Goal: Task Accomplishment & Management: Manage account settings

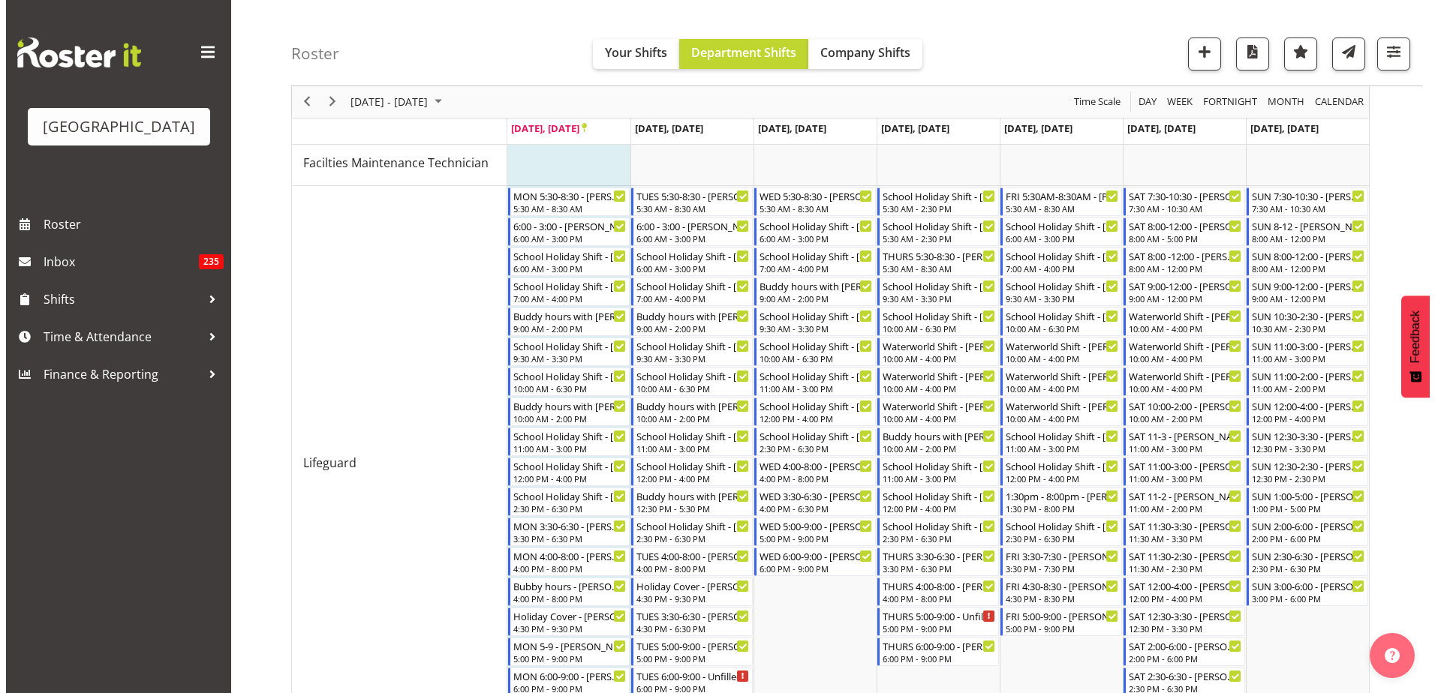
scroll to position [225, 0]
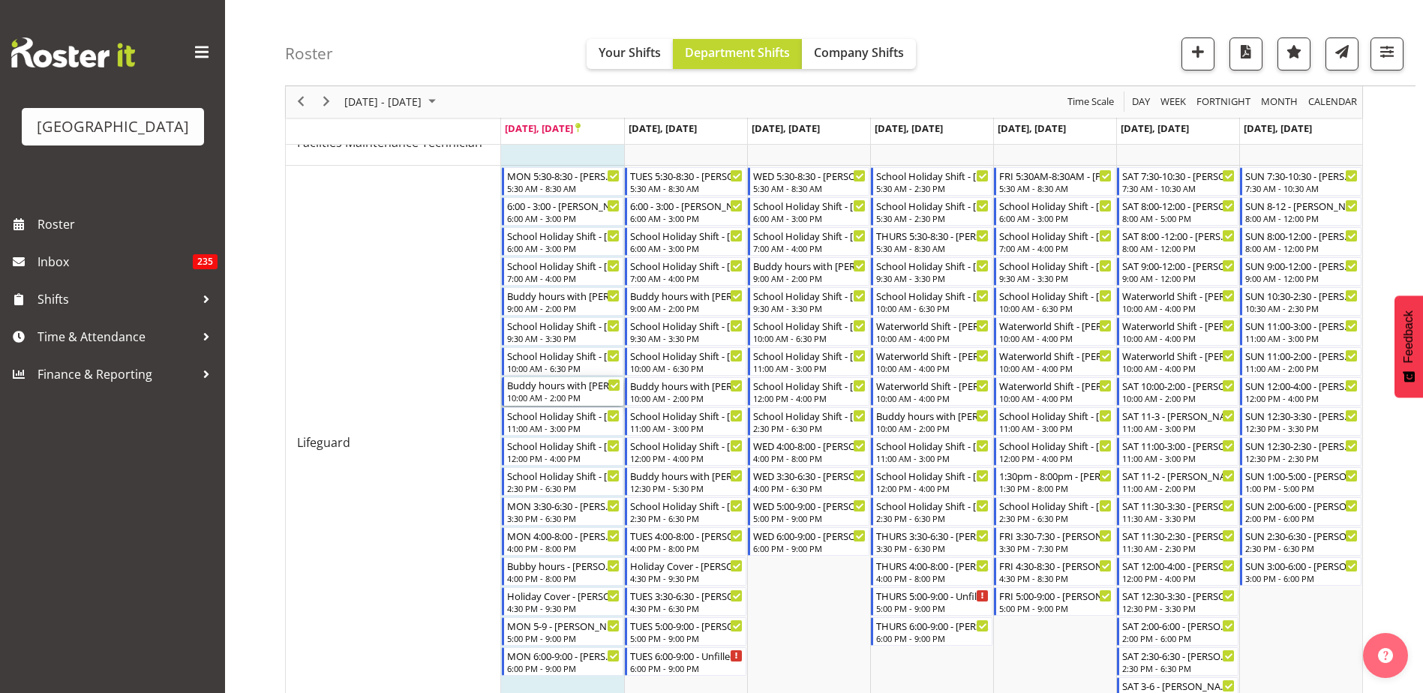
click at [587, 392] on div "Buddy hours with Felix - Lachie Shepherd 10:00 AM - 2:00 PM" at bounding box center [563, 391] width 113 height 29
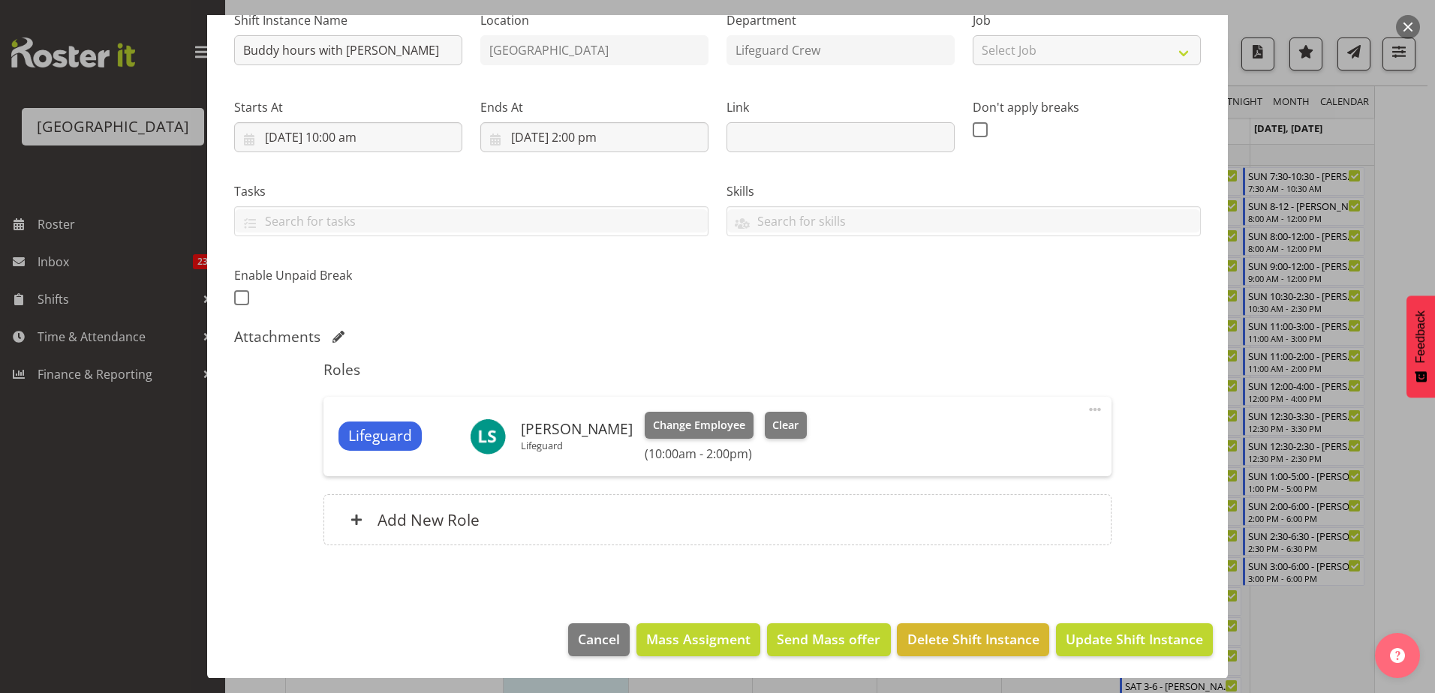
scroll to position [165, 0]
click at [1088, 410] on span at bounding box center [1095, 409] width 18 height 18
click at [1036, 443] on link "Edit" at bounding box center [1032, 441] width 144 height 27
select select "8"
select select "2025"
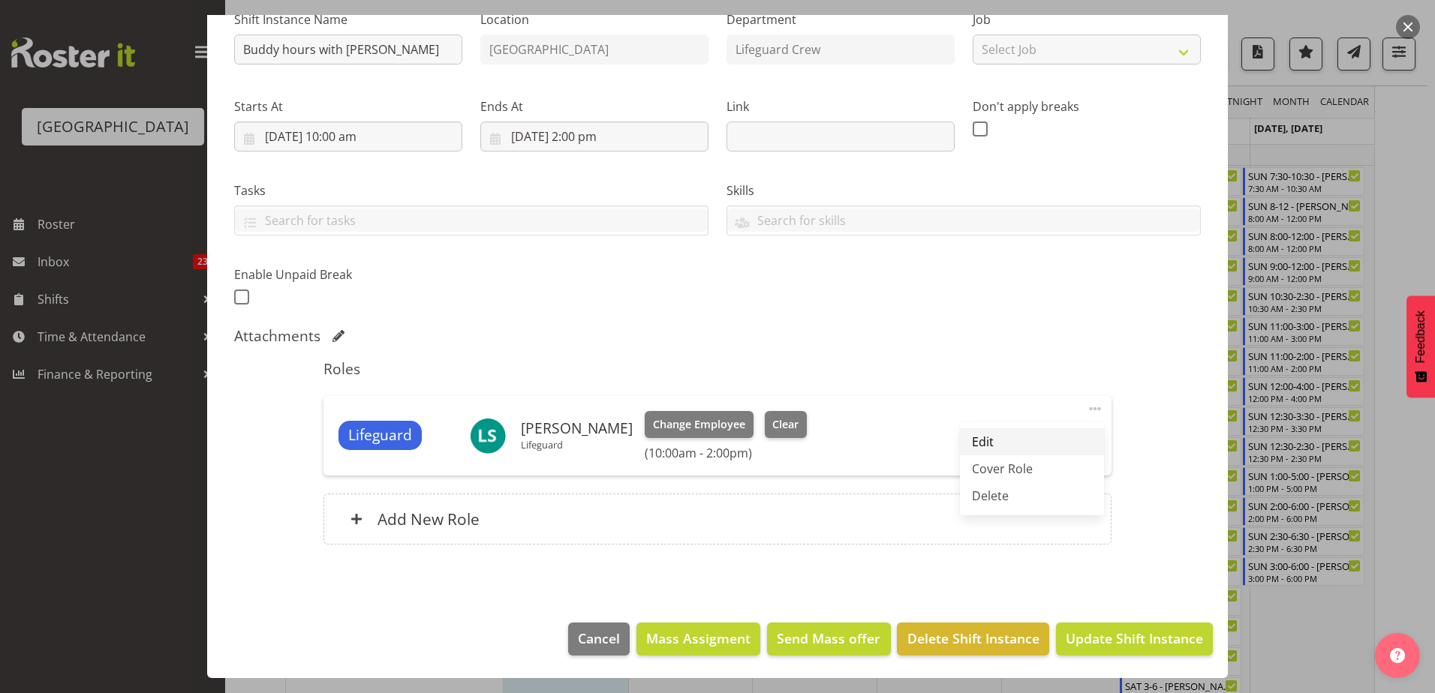
select select "14"
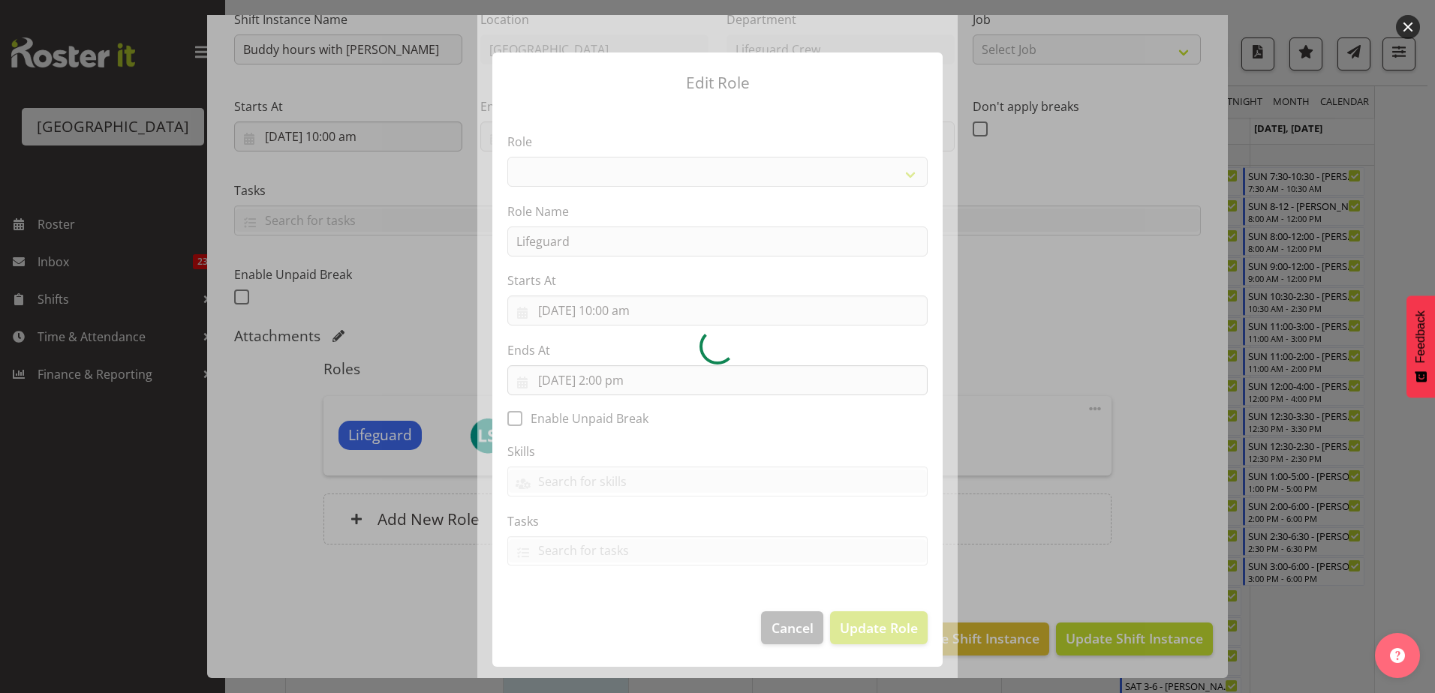
select select "96"
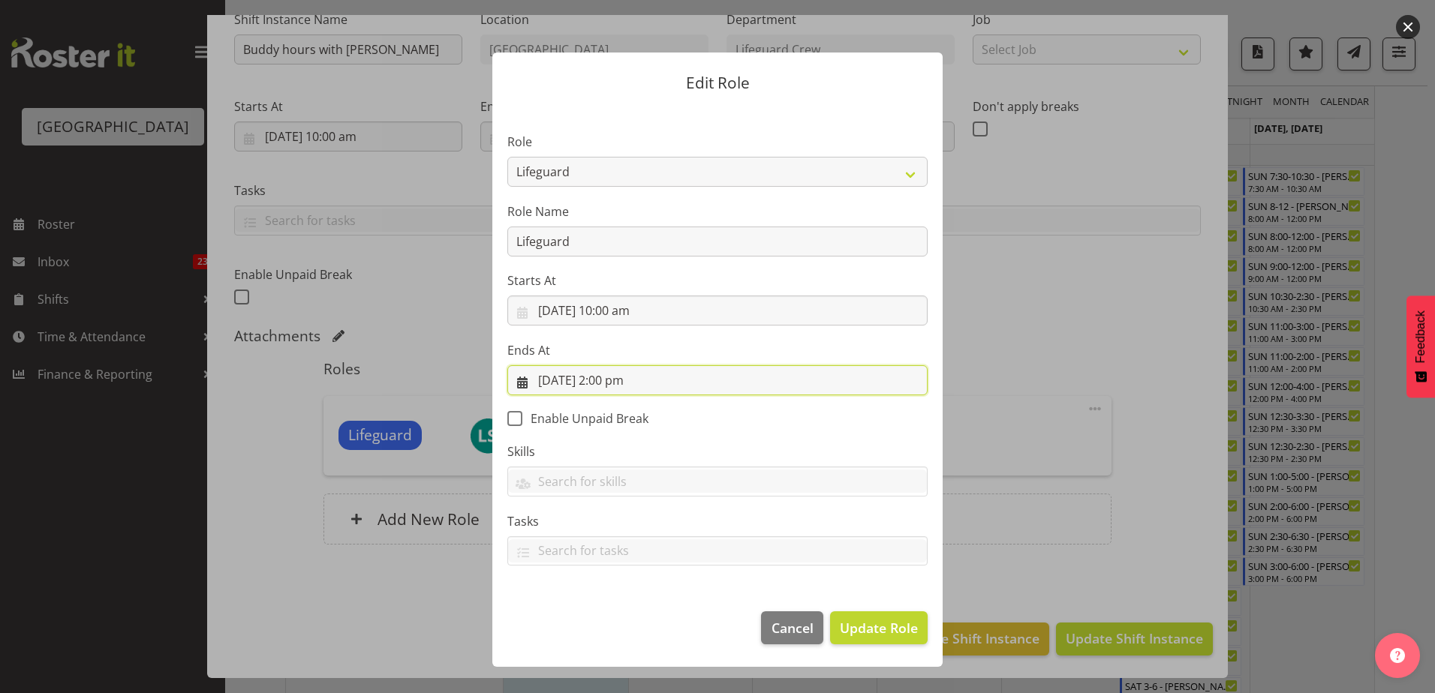
click at [610, 390] on input "22/09/2025, 2:00 pm" at bounding box center [717, 380] width 420 height 30
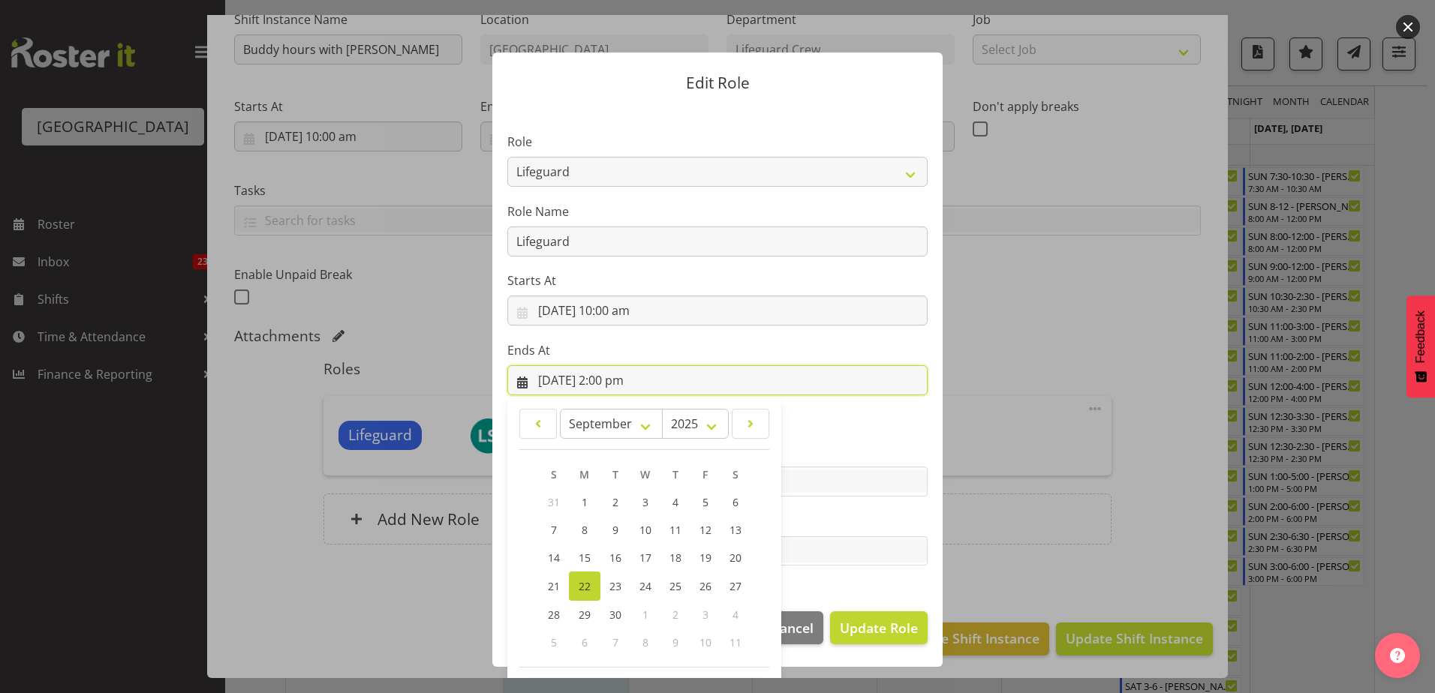
scroll to position [60, 0]
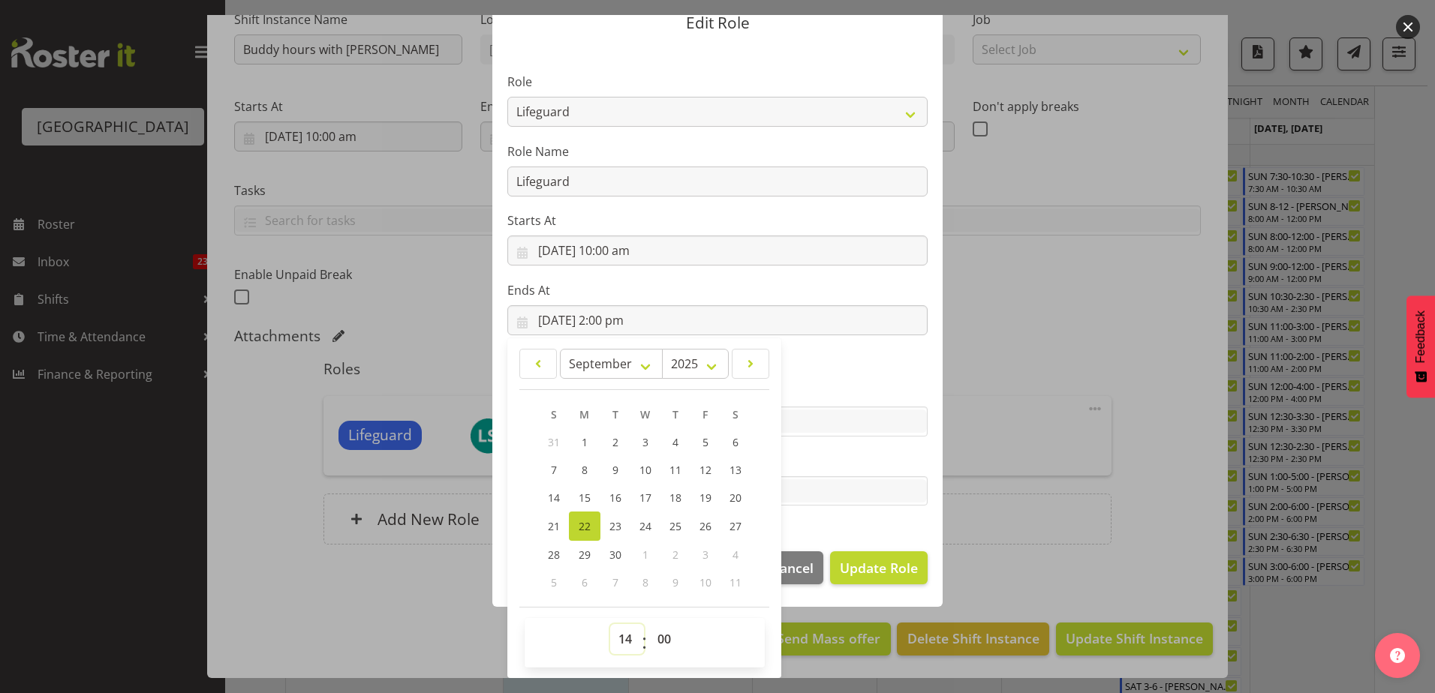
click at [618, 643] on select "00 01 02 03 04 05 06 07 08 09 10 11 12 13 14 15 16 17 18 19 20 21 22 23" at bounding box center [627, 639] width 34 height 30
select select "16"
click at [610, 624] on select "00 01 02 03 04 05 06 07 08 09 10 11 12 13 14 15 16 17 18 19 20 21 22 23" at bounding box center [627, 639] width 34 height 30
type input "22/09/2025, 4:00 pm"
click at [906, 536] on footer "Cancel Update Role" at bounding box center [717, 571] width 450 height 71
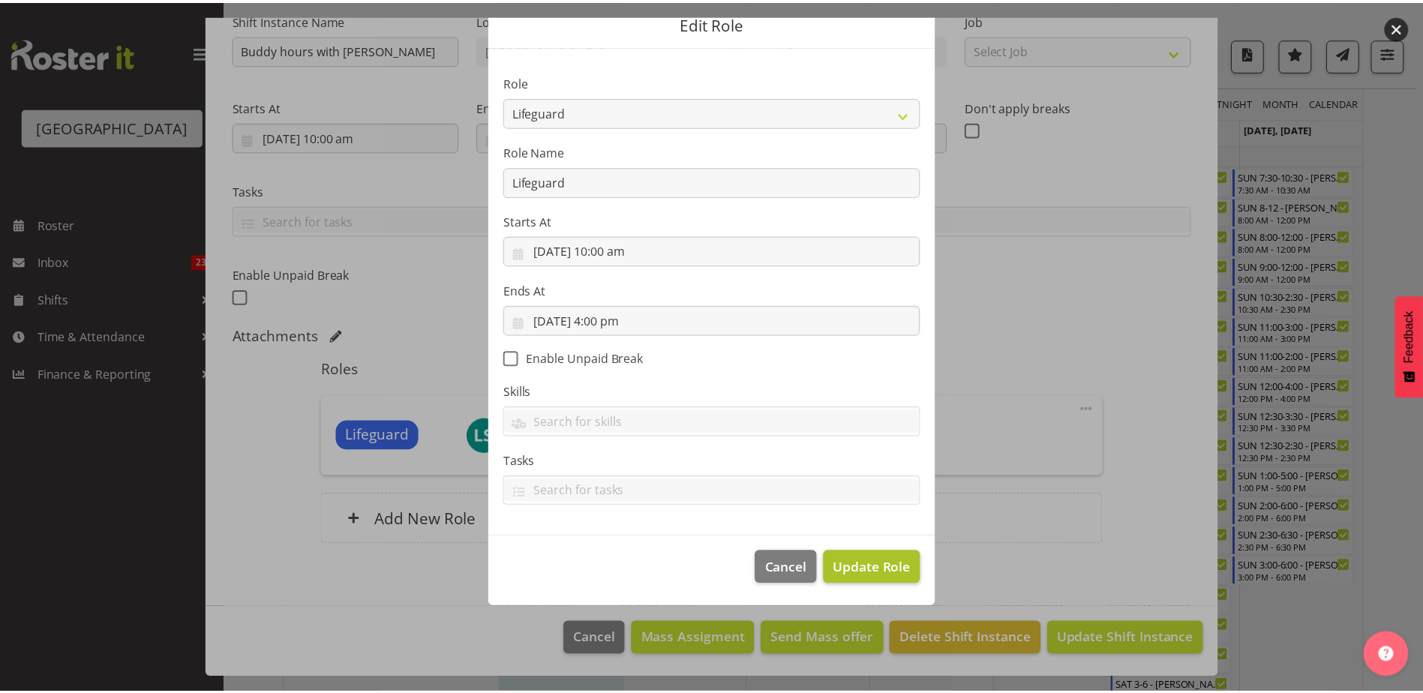
scroll to position [0, 0]
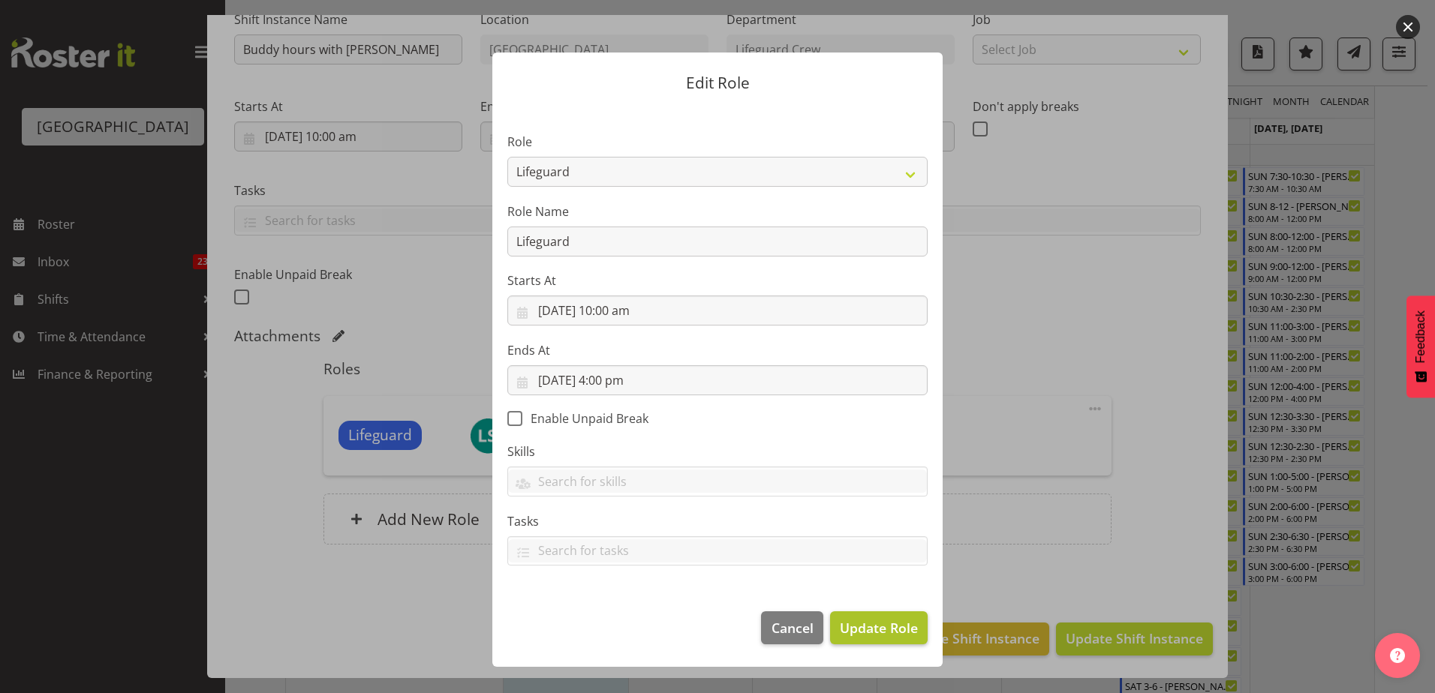
click at [892, 575] on section "Role Aquatic Customer Services Officer Cleaner - Splash Palace Facilties Mainte…" at bounding box center [717, 351] width 450 height 491
click at [896, 621] on span "Update Role" at bounding box center [879, 628] width 78 height 20
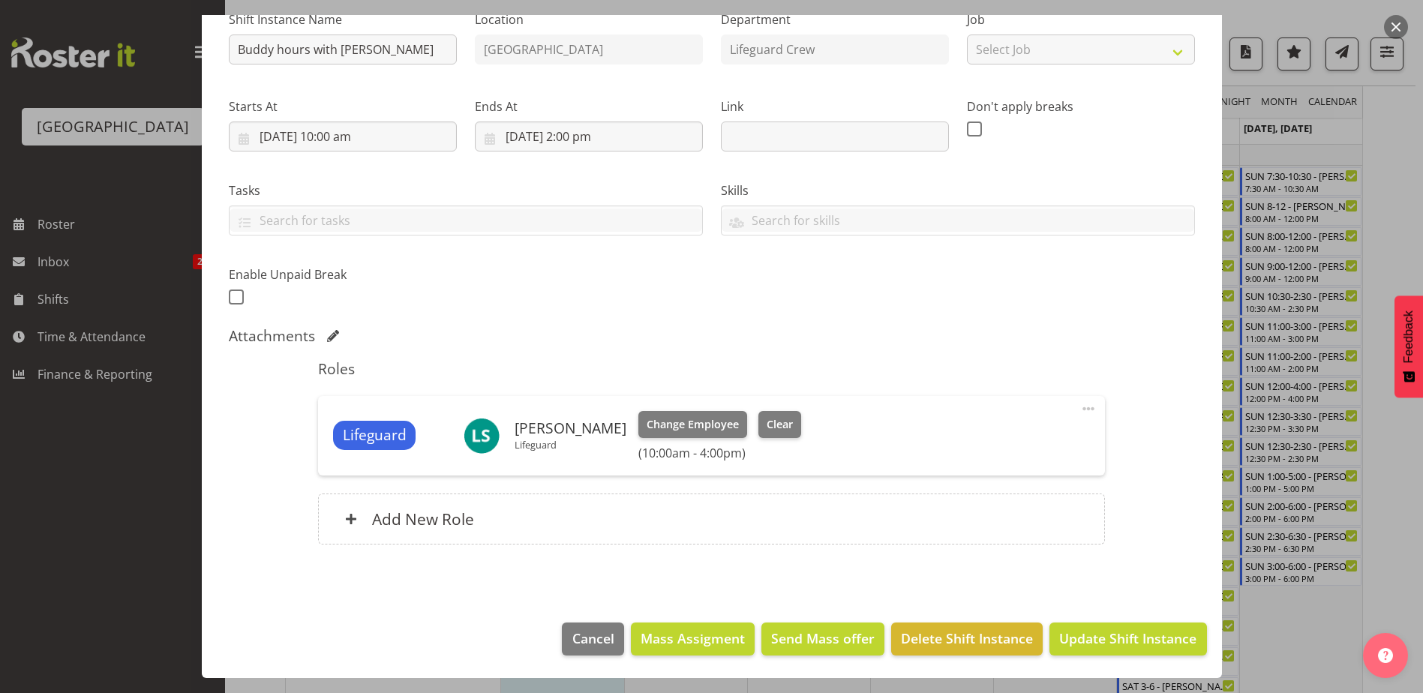
click at [1113, 658] on footer "Cancel Mass Assigment Send Mass offer Delete Shift Instance Update Shift Instan…" at bounding box center [712, 643] width 1020 height 71
click at [1105, 643] on span "Update Shift Instance" at bounding box center [1127, 639] width 137 height 20
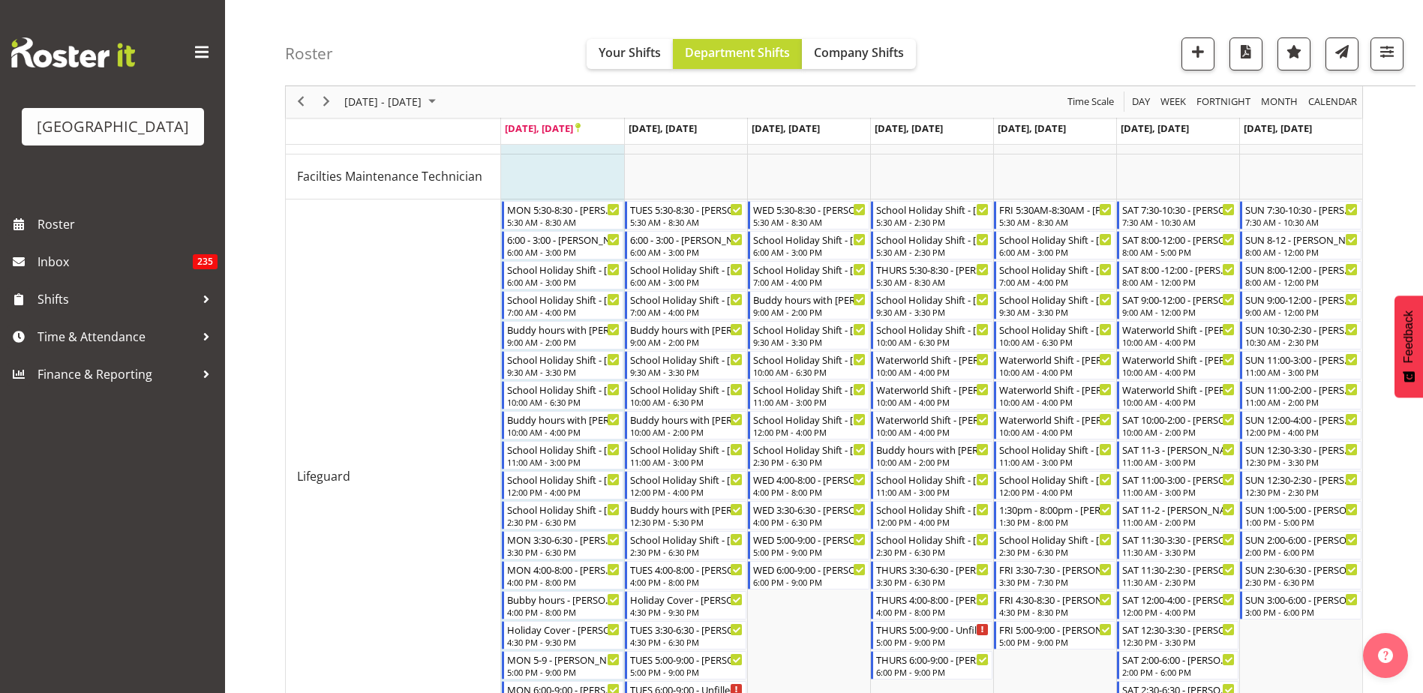
scroll to position [270, 0]
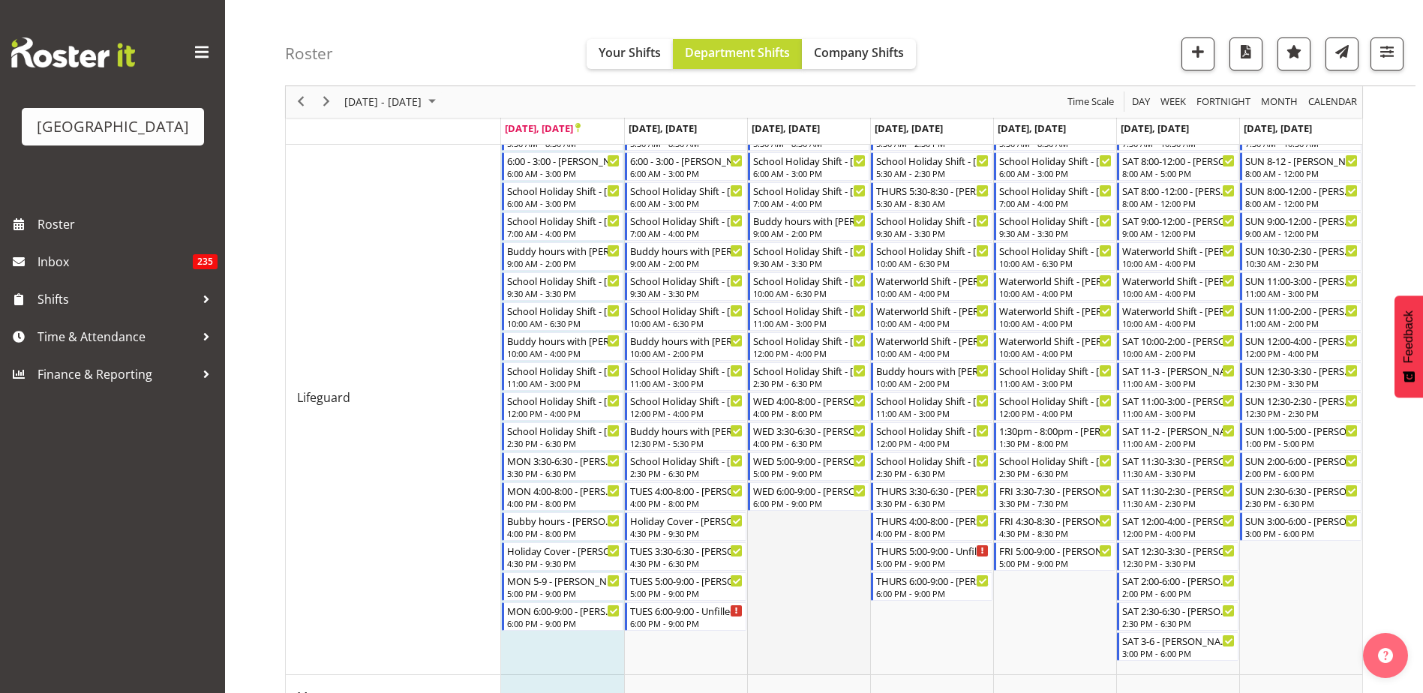
click at [805, 581] on td "Timeline Week of September 22, 2025" at bounding box center [808, 398] width 123 height 554
click at [1201, 62] on button "button" at bounding box center [1198, 54] width 33 height 33
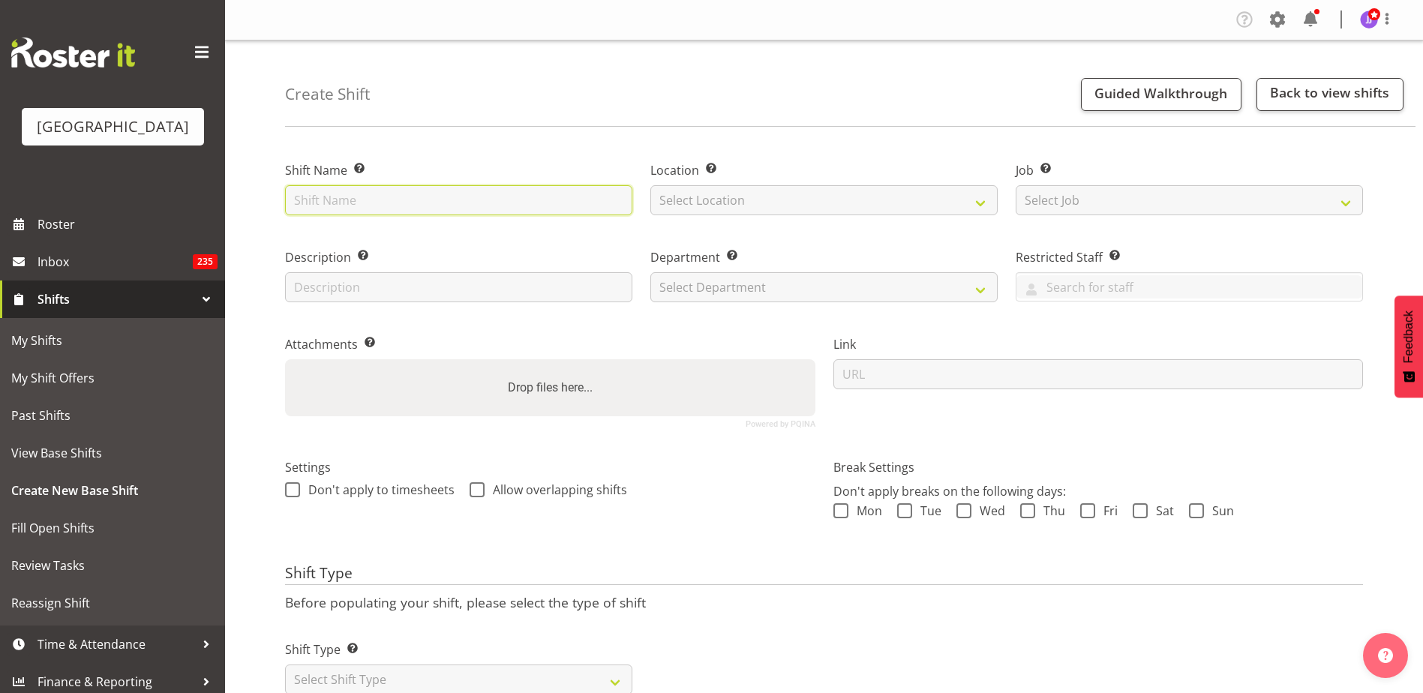
click at [431, 203] on input "text" at bounding box center [458, 200] width 347 height 30
type input "Buddy Hours"
click at [430, 89] on div "Create Shift Guided Walkthrough Back to view shifts" at bounding box center [850, 84] width 1131 height 86
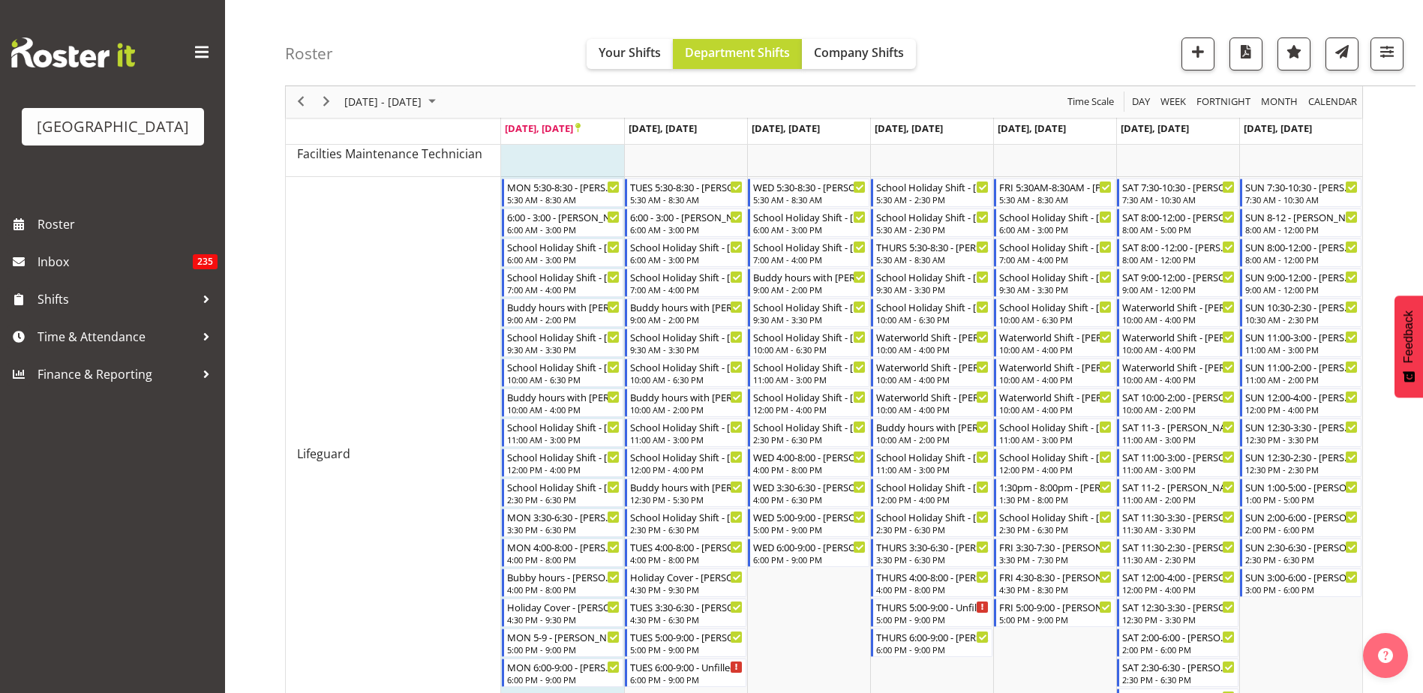
scroll to position [300, 0]
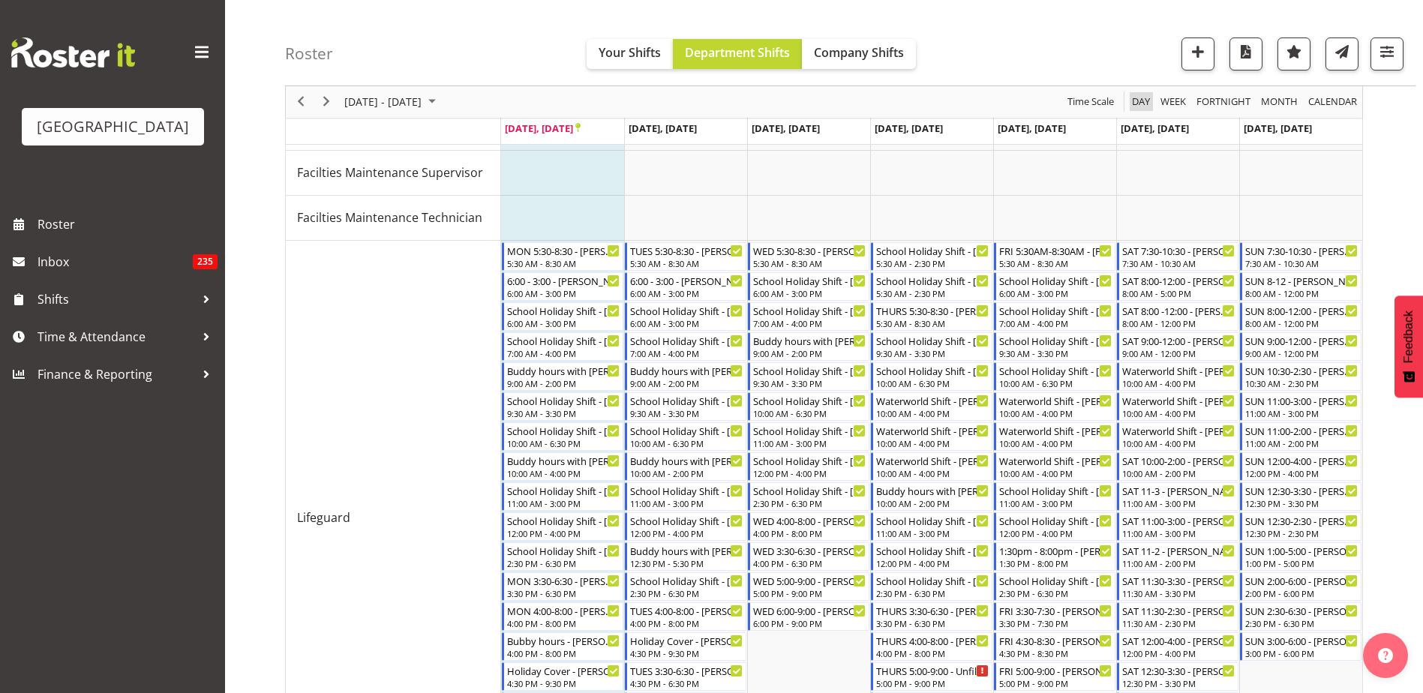
click at [1144, 98] on span "Day" at bounding box center [1141, 102] width 21 height 19
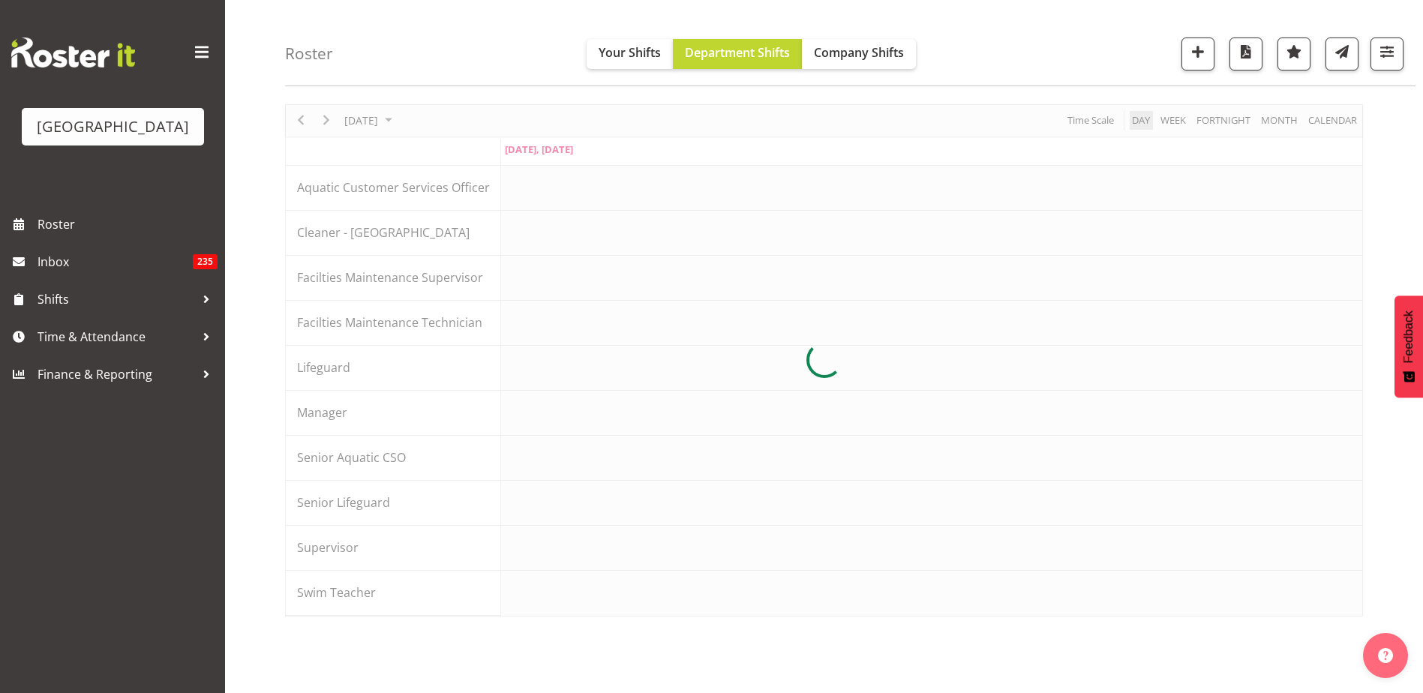
scroll to position [150, 0]
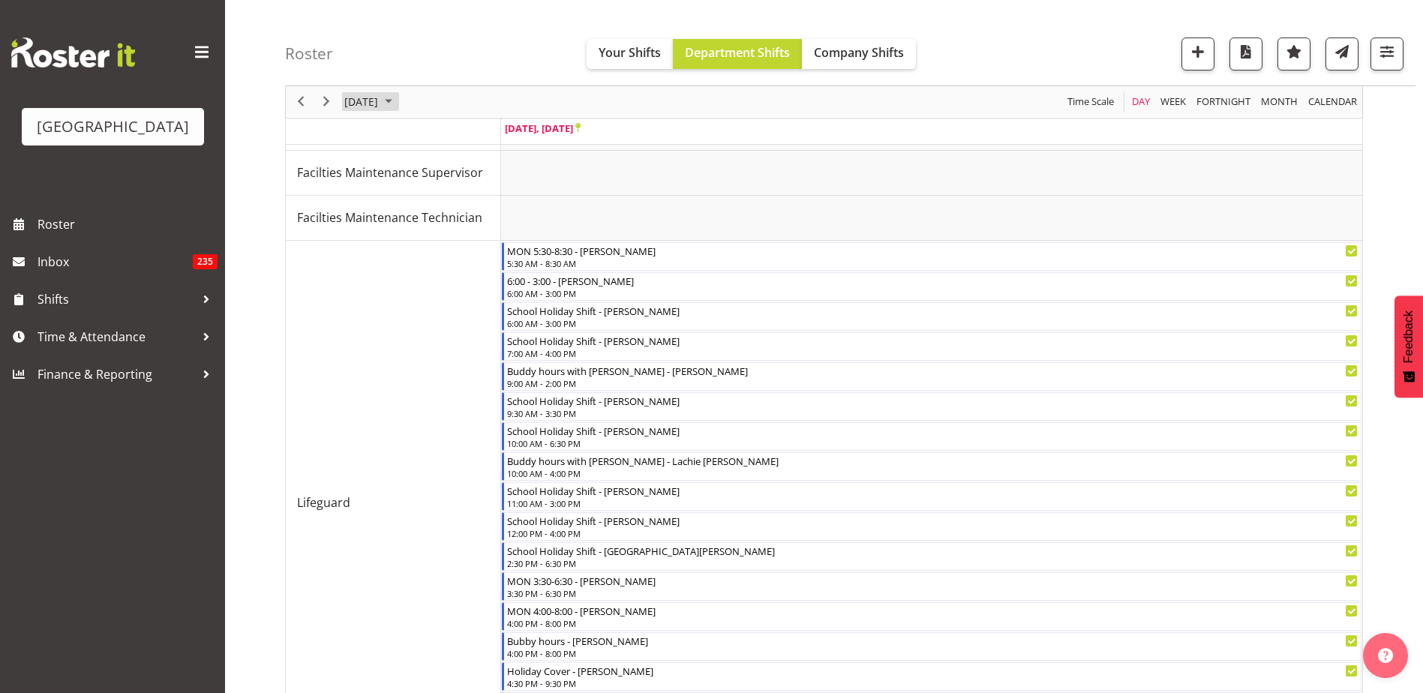
click at [380, 94] on span "September 22, 2025" at bounding box center [361, 102] width 37 height 19
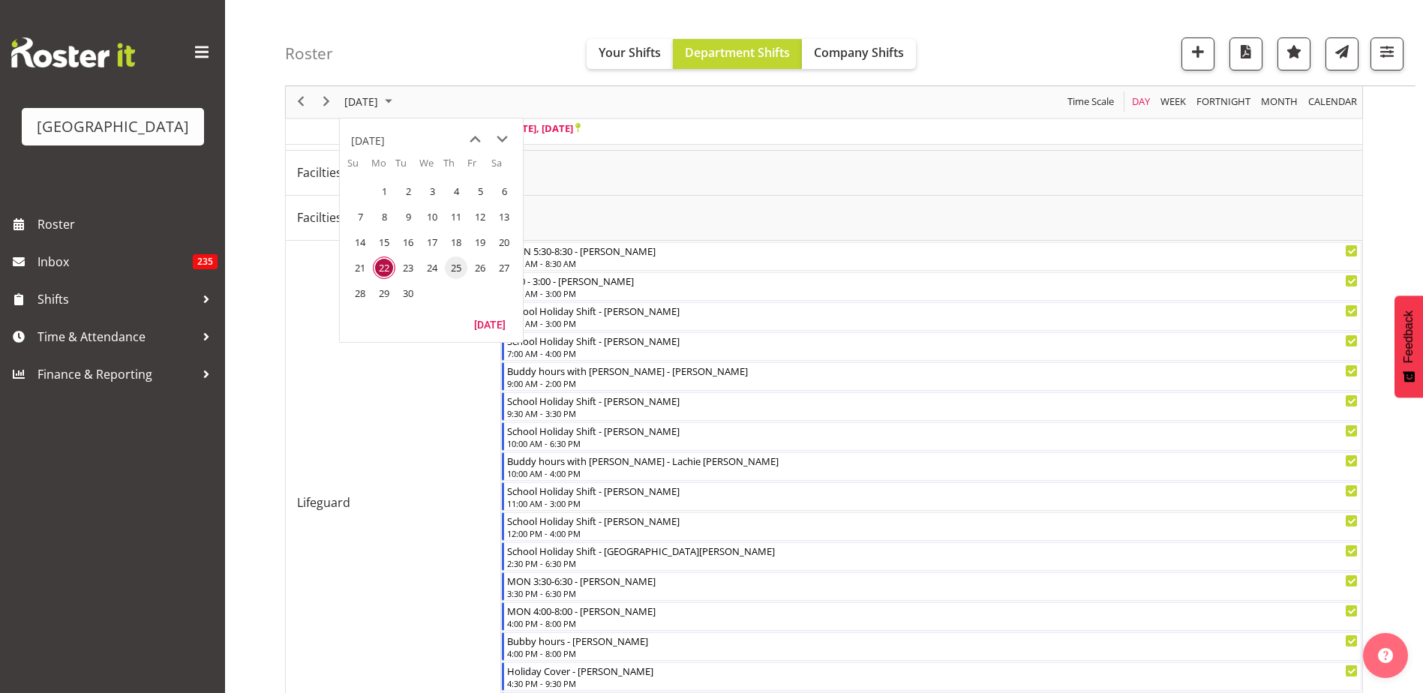
click at [451, 267] on span "25" at bounding box center [456, 268] width 23 height 23
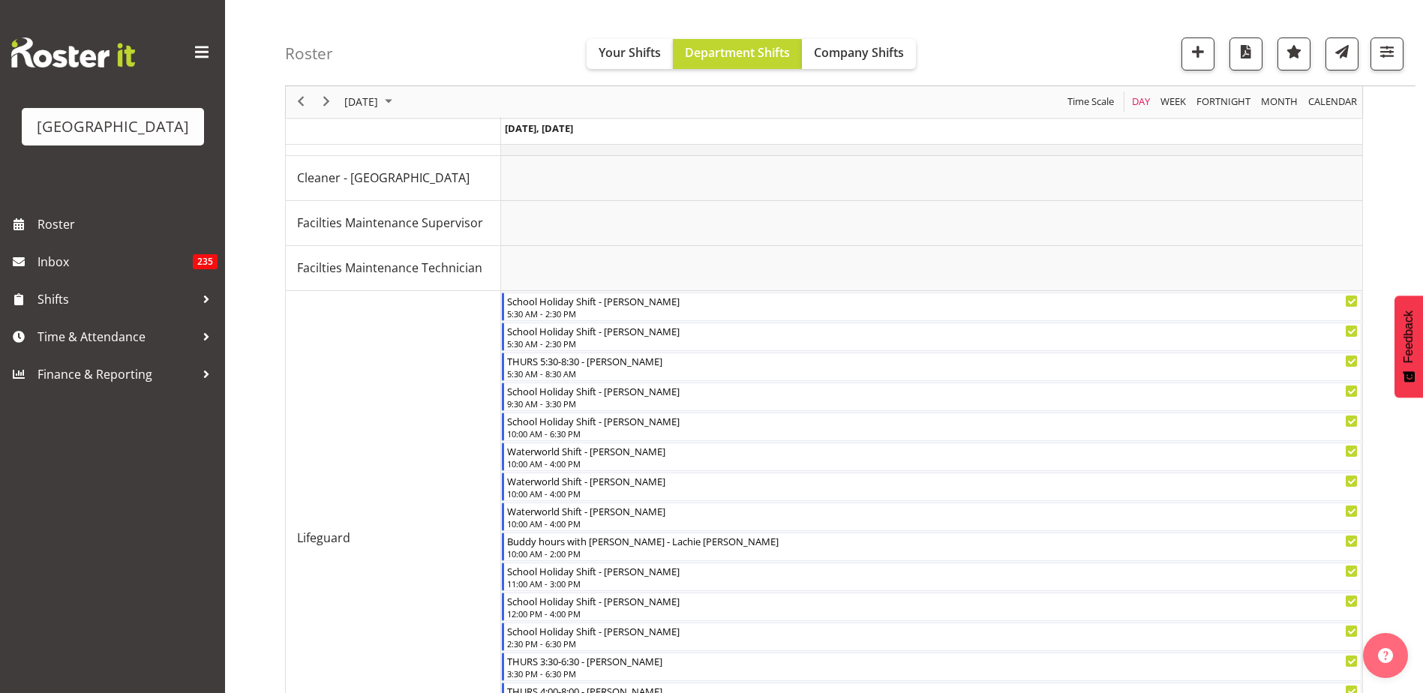
scroll to position [120, 0]
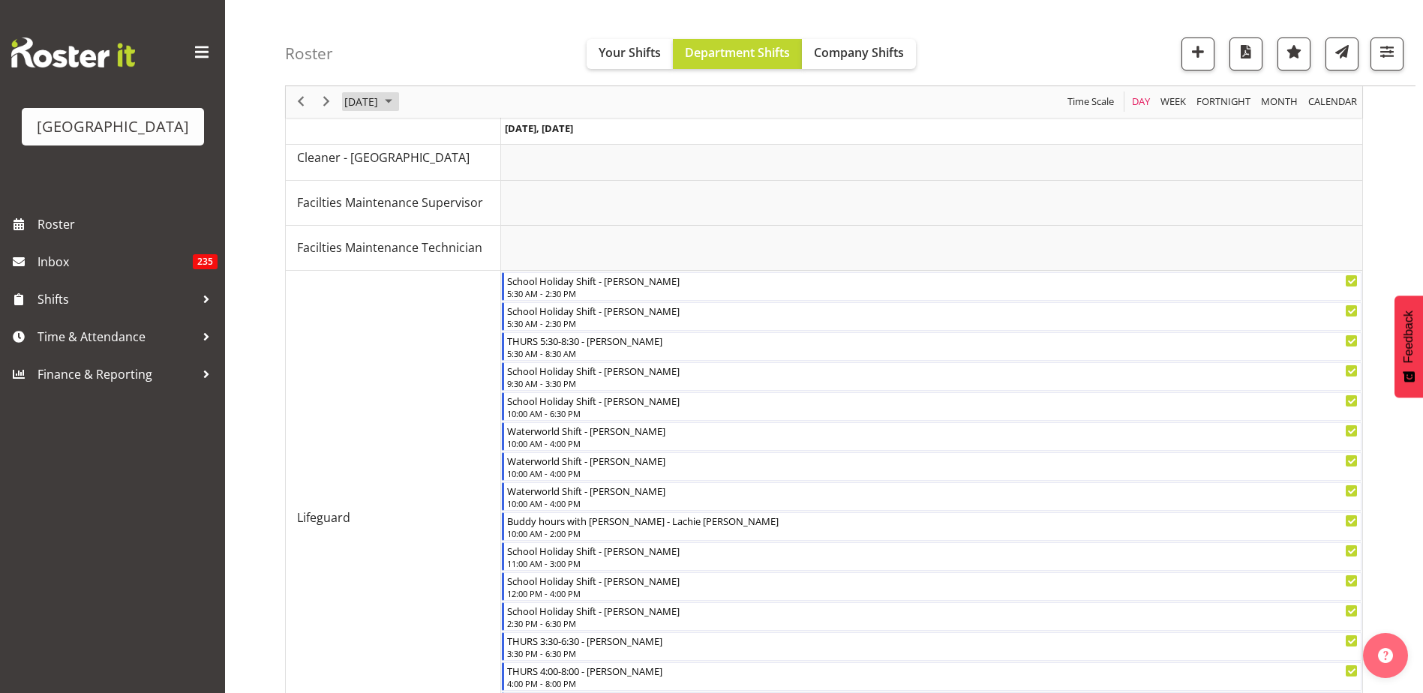
click at [380, 104] on span "September 25, 2025" at bounding box center [361, 102] width 37 height 19
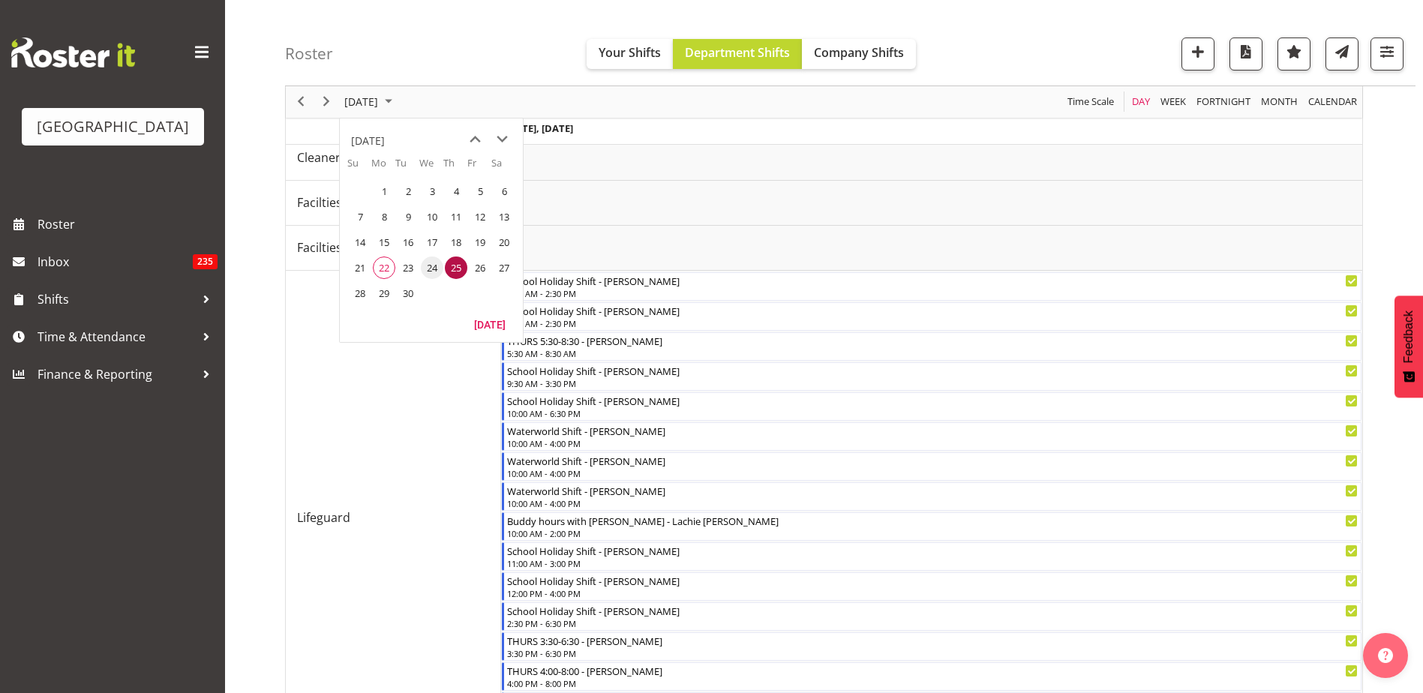
click at [436, 269] on span "24" at bounding box center [432, 268] width 23 height 23
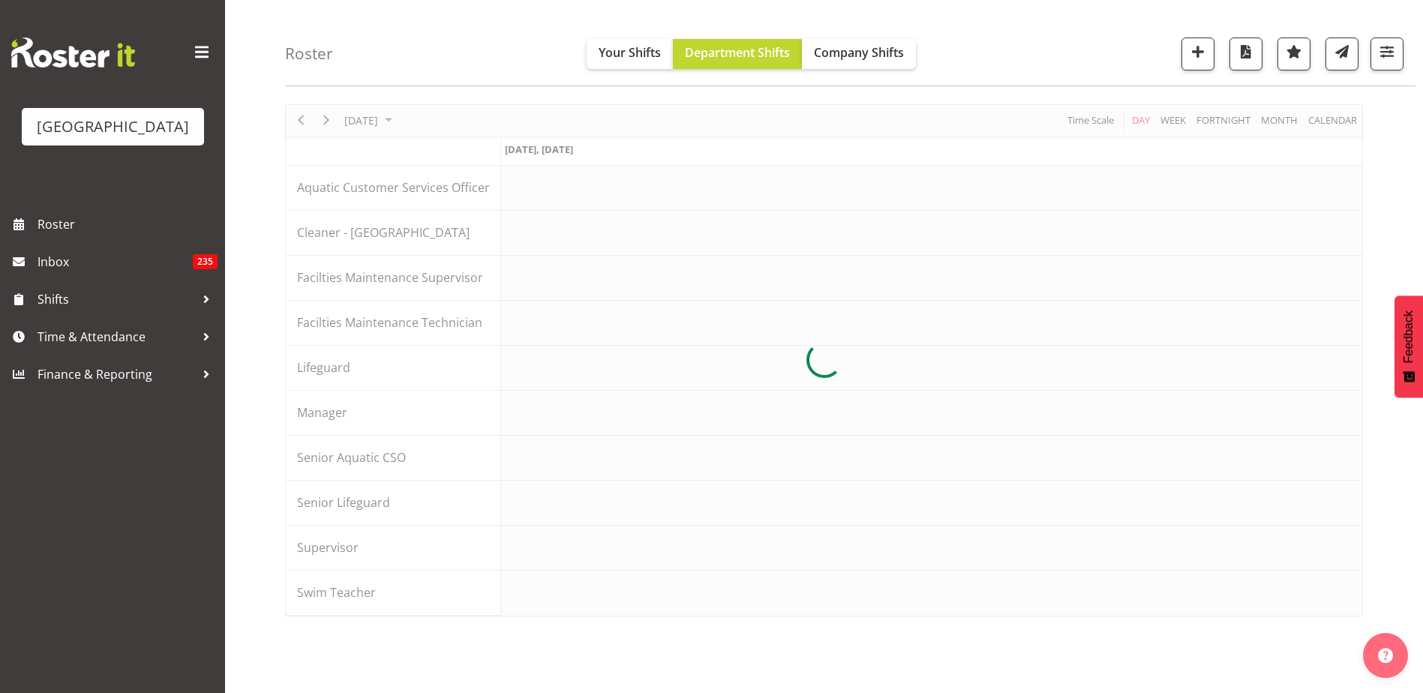
scroll to position [45, 0]
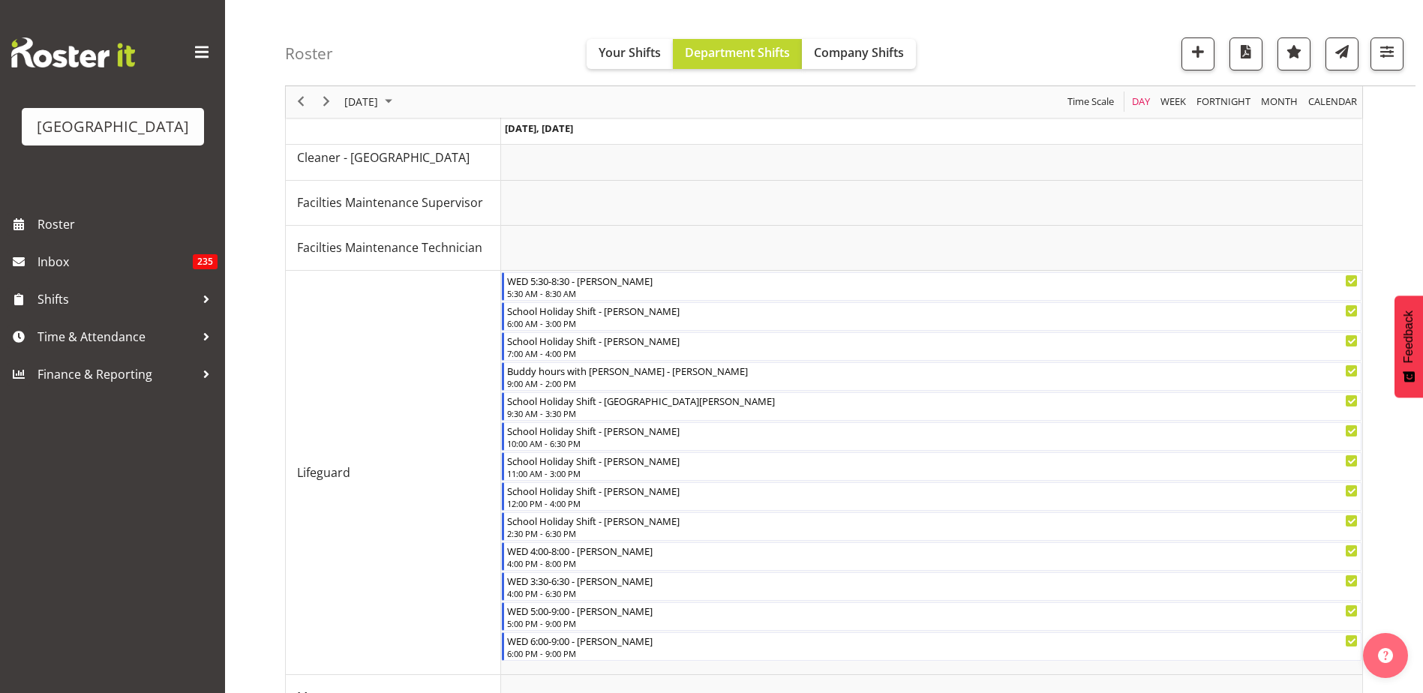
scroll to position [195, 0]
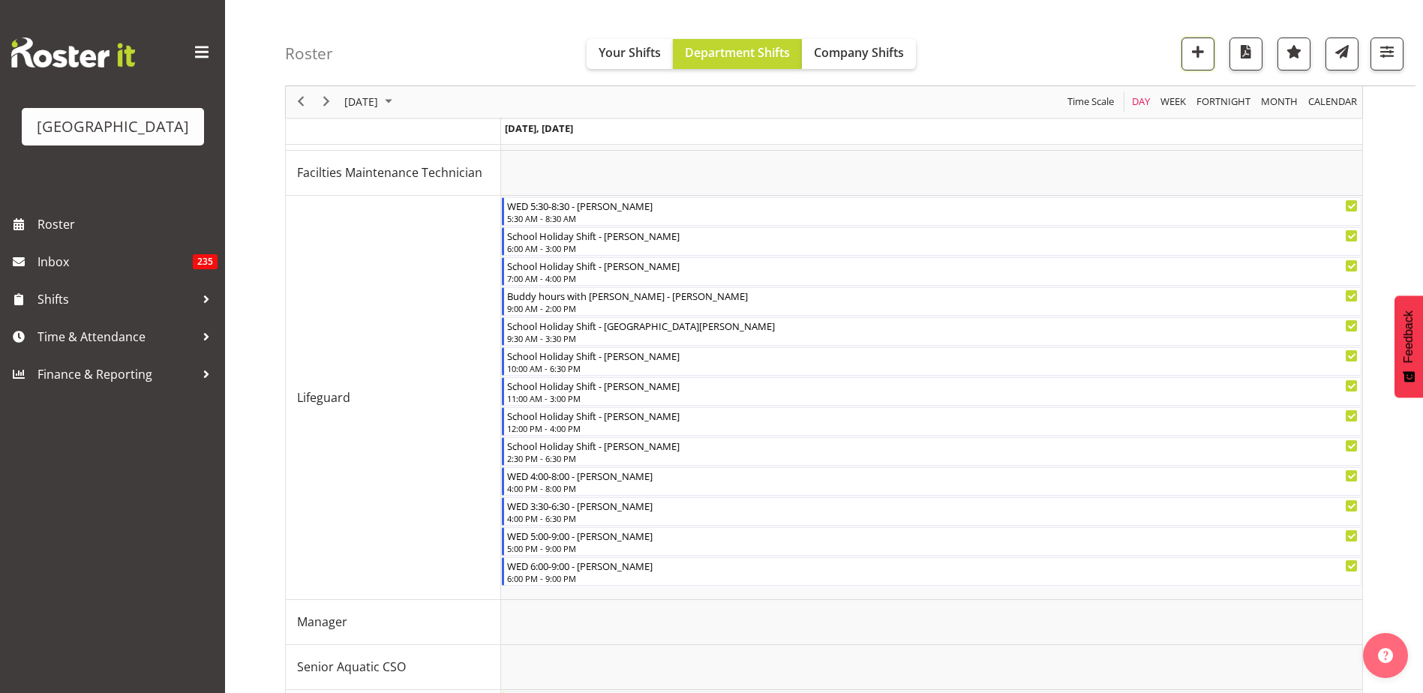
drag, startPoint x: 1192, startPoint y: 57, endPoint x: 1168, endPoint y: 68, distance: 27.2
click at [1192, 57] on span "button" at bounding box center [1199, 52] width 20 height 20
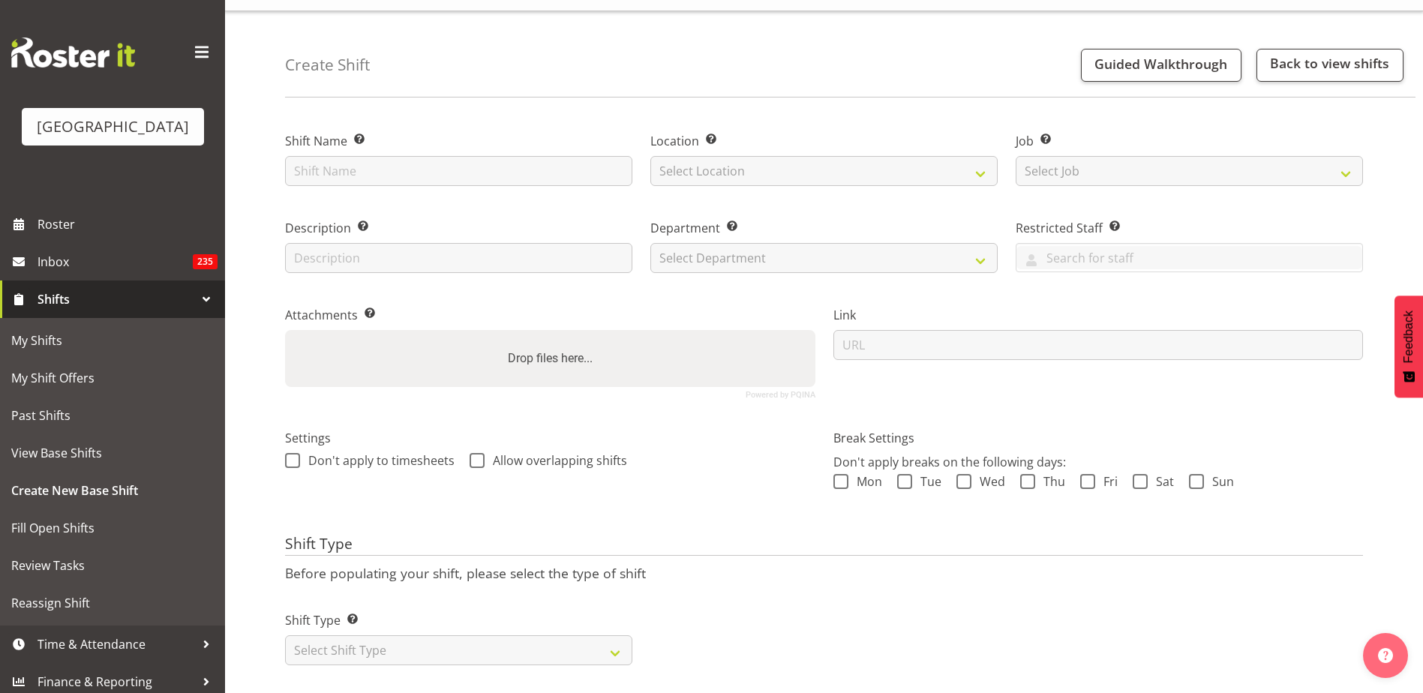
scroll to position [56, 0]
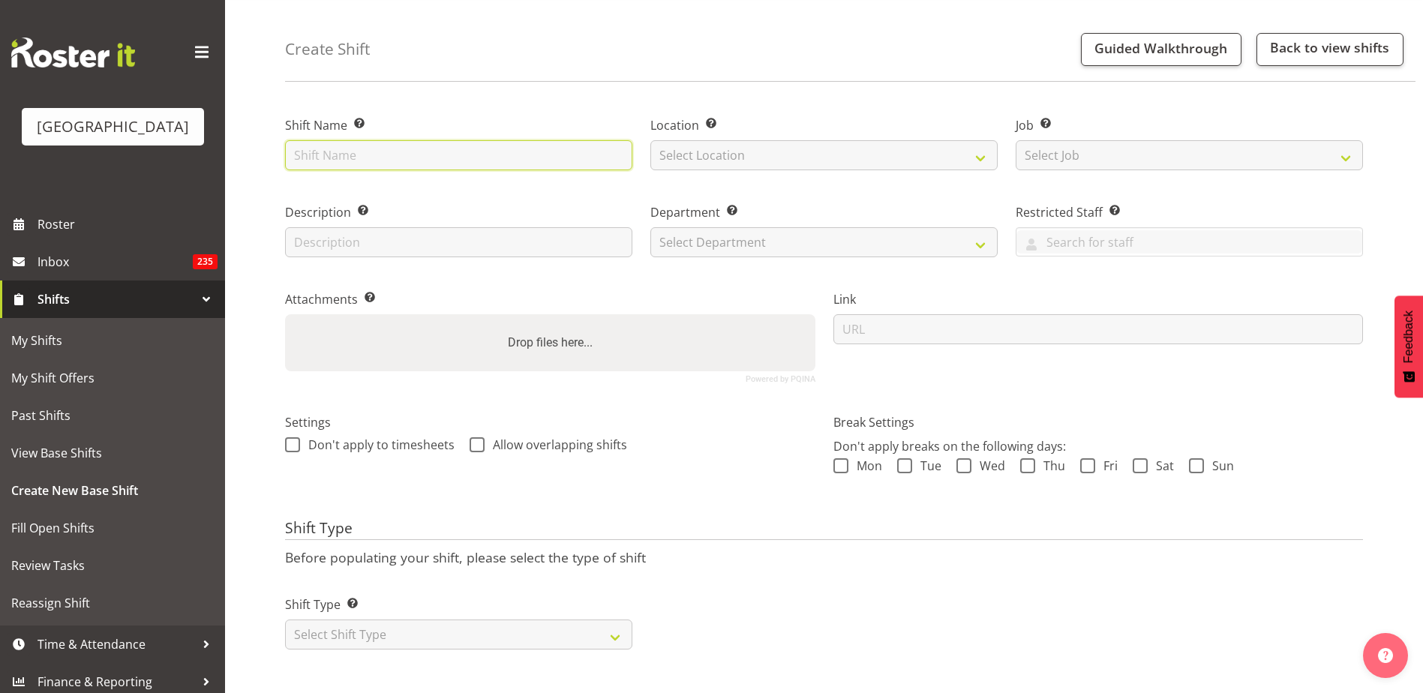
click at [395, 141] on input "text" at bounding box center [458, 155] width 347 height 30
type input "Buddy Hours"
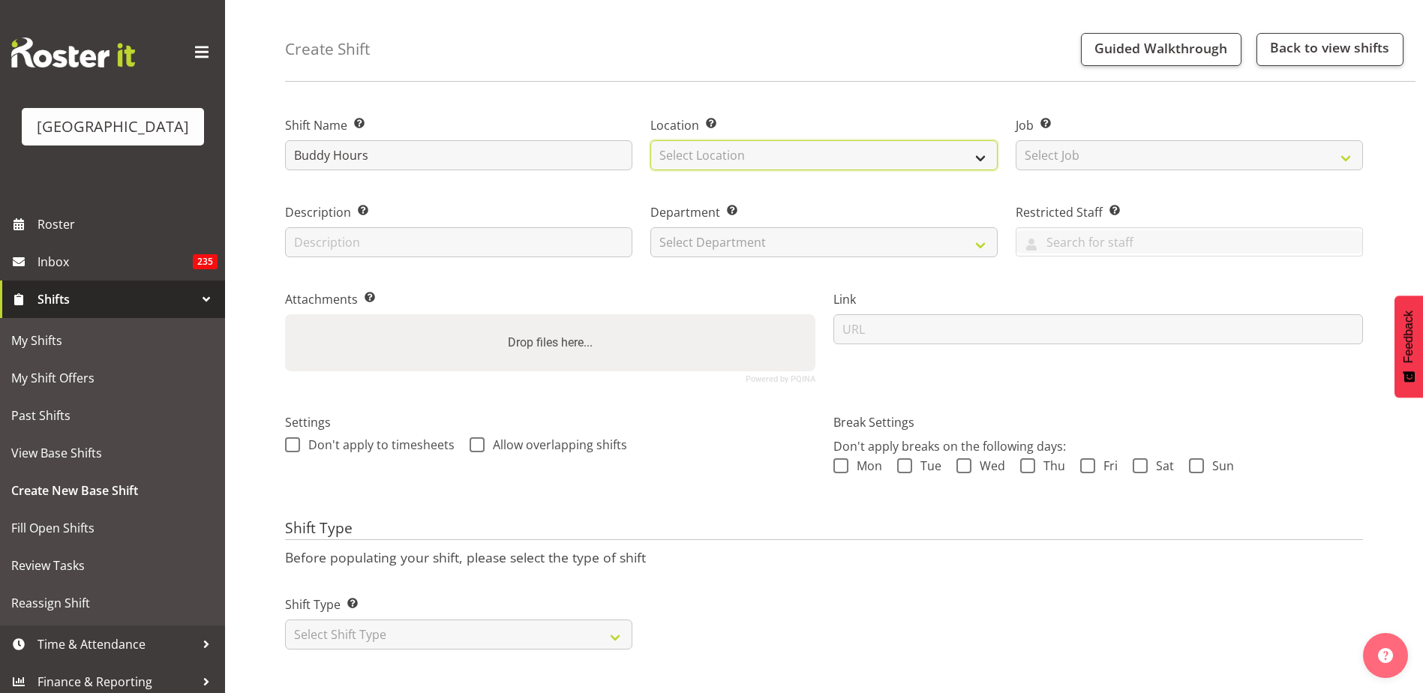
click at [840, 140] on select "Select Location Splash Palace" at bounding box center [824, 155] width 347 height 30
select select "83"
click at [651, 140] on select "Select Location Splash Palace" at bounding box center [824, 155] width 347 height 30
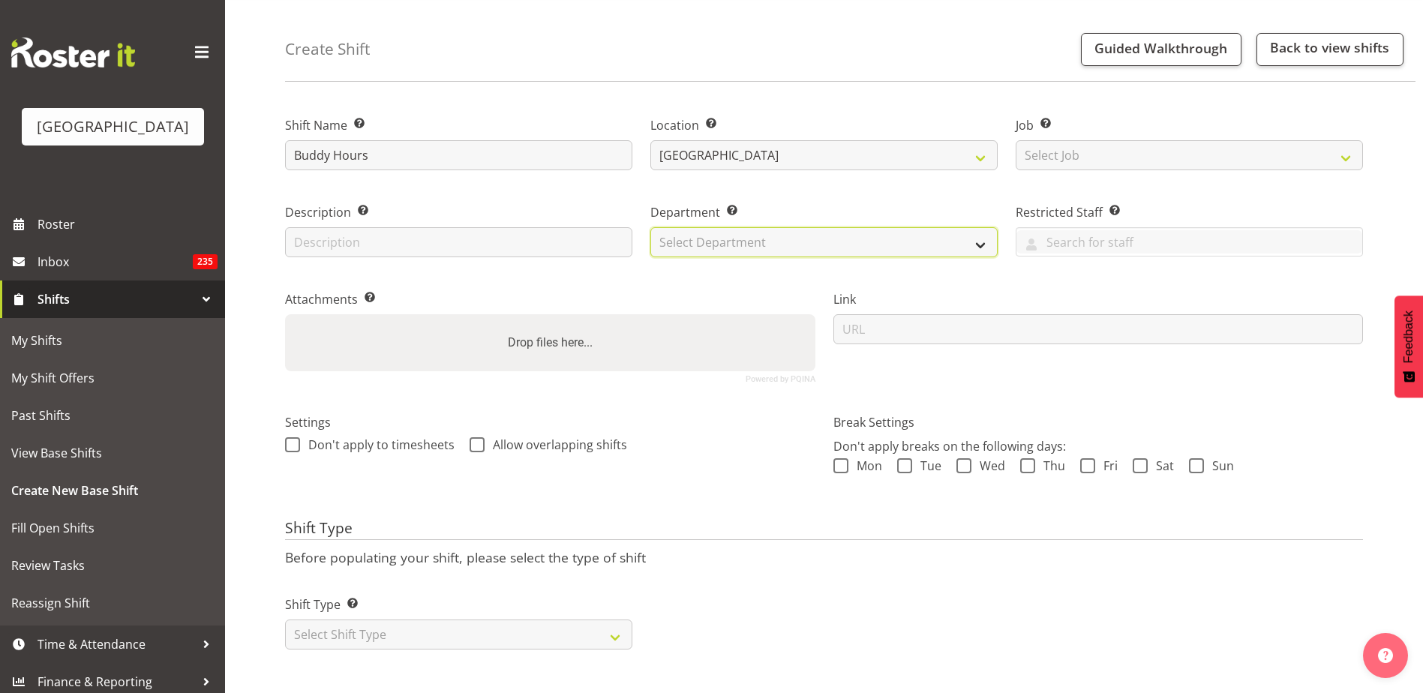
drag, startPoint x: 825, startPoint y: 229, endPoint x: 824, endPoint y: 247, distance: 18.1
click at [825, 232] on select "Select Department Cleaning Crew Customer Services Crew Lifeguard Crew Maintenan…" at bounding box center [824, 242] width 347 height 30
select select "114"
click at [651, 227] on select "Select Department Cleaning Crew Customer Services Crew Lifeguard Crew Maintenan…" at bounding box center [824, 242] width 347 height 30
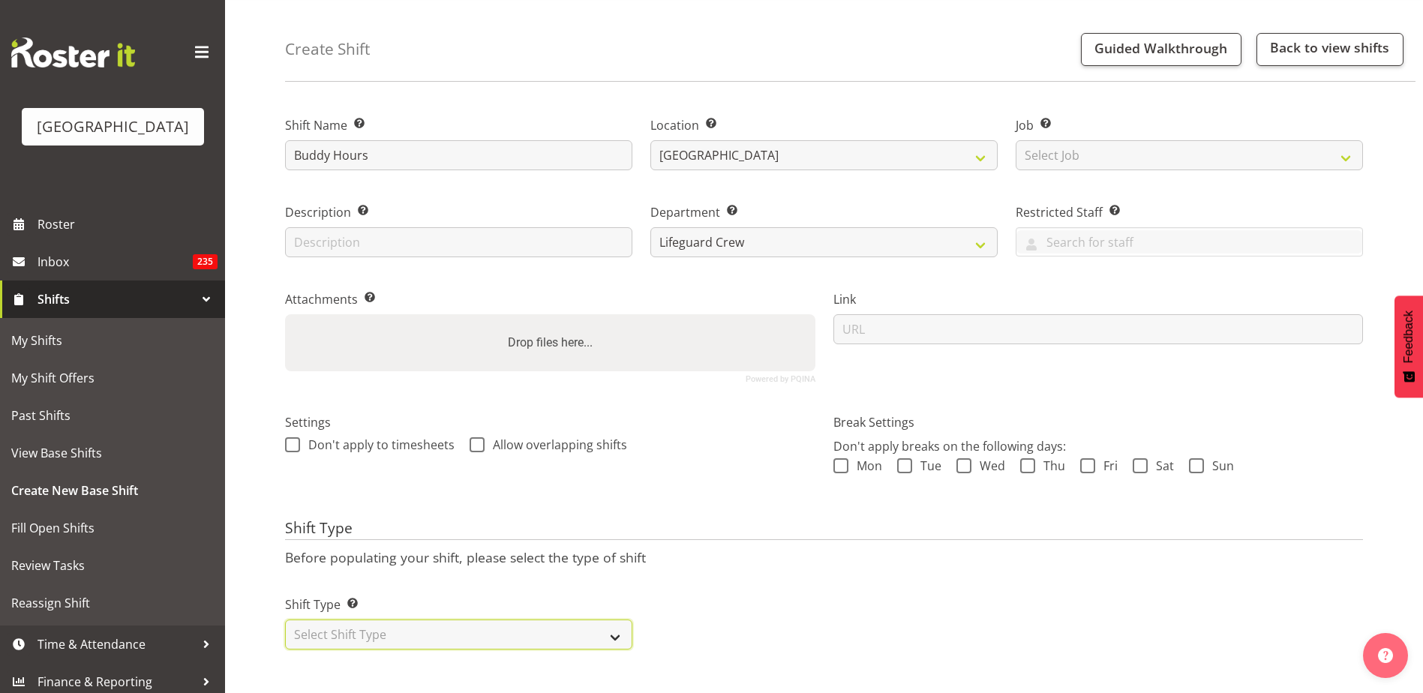
click at [411, 627] on select "Select Shift Type One Off Shift Recurring Shift Rotating Shift" at bounding box center [458, 635] width 347 height 30
select select "one_off"
click at [285, 620] on select "Select Shift Type One Off Shift Recurring Shift Rotating Shift" at bounding box center [458, 635] width 347 height 30
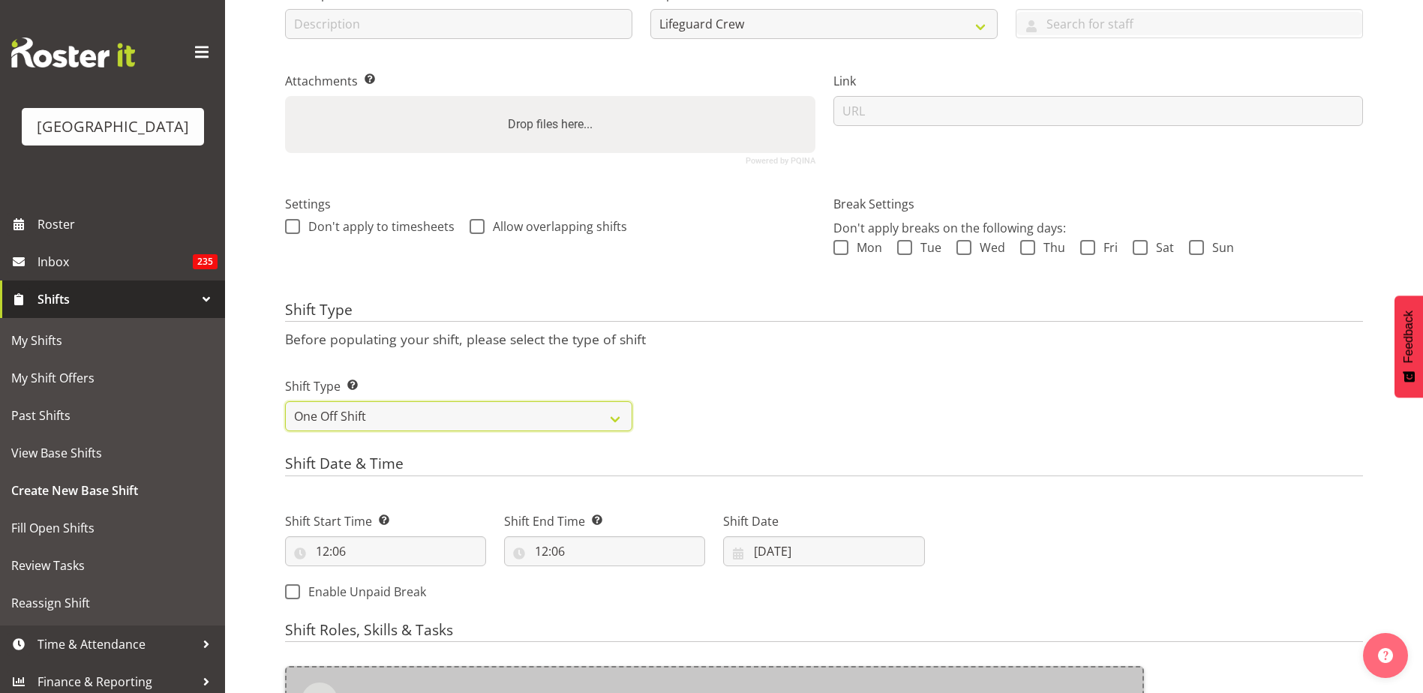
scroll to position [431, 0]
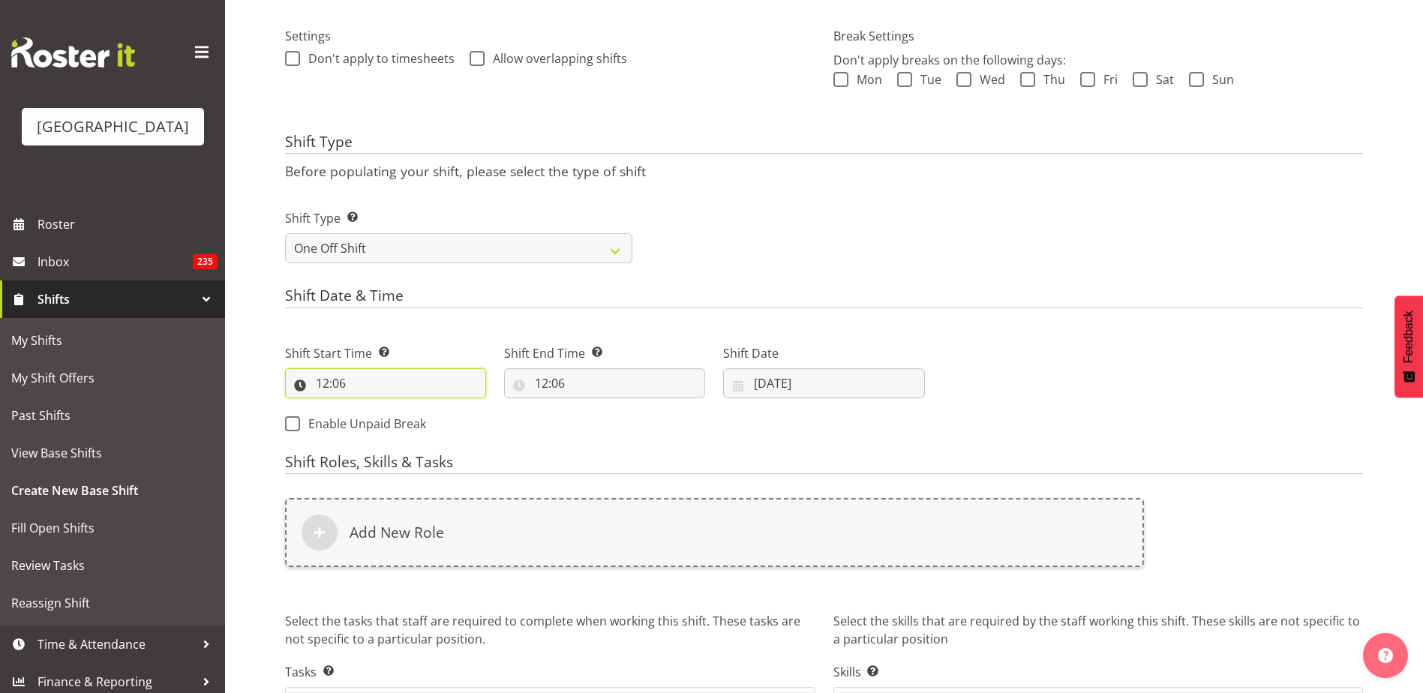
click at [345, 377] on input "12:06" at bounding box center [385, 383] width 201 height 30
click at [392, 428] on select "00 01 02 03 04 05 06 07 08 09 10 11 12 13 14 15 16 17 18 19 20 21 22 23" at bounding box center [388, 422] width 34 height 30
select select "10"
click at [371, 407] on select "00 01 02 03 04 05 06 07 08 09 10 11 12 13 14 15 16 17 18 19 20 21 22 23" at bounding box center [388, 422] width 34 height 30
type input "10:06"
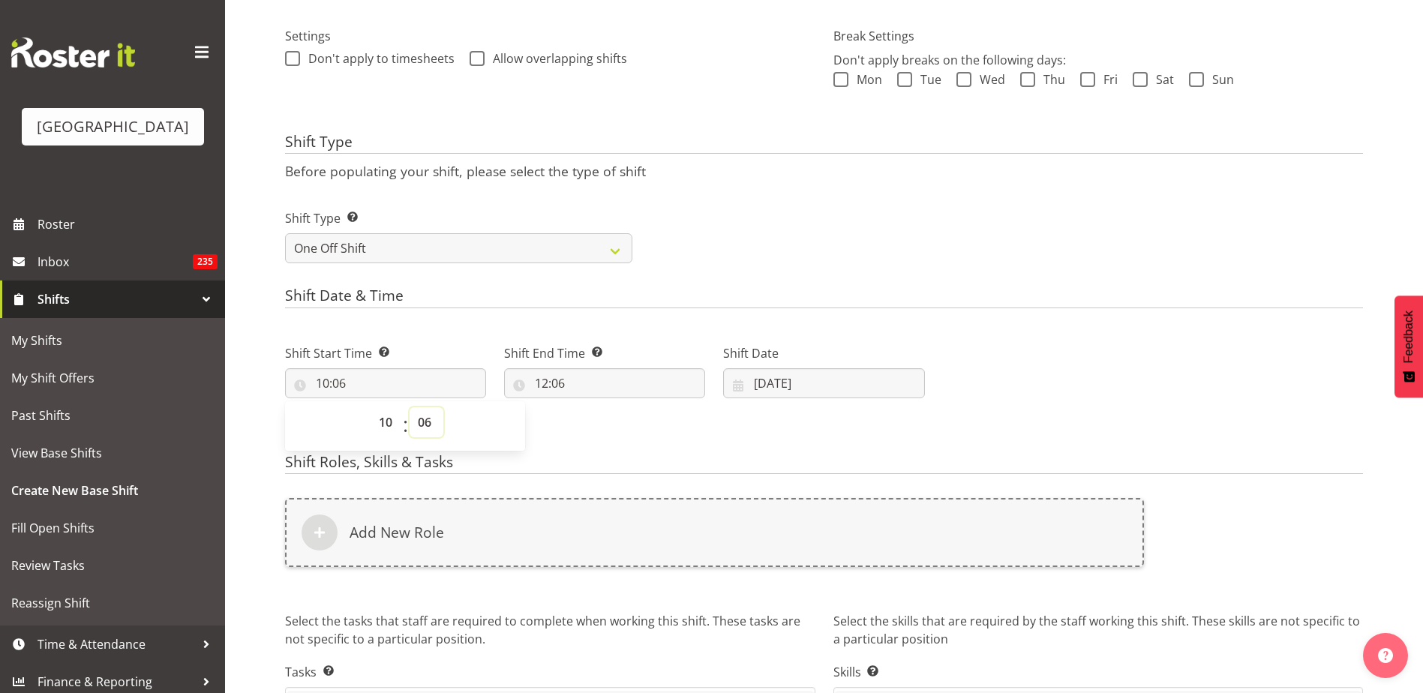
click at [421, 418] on select "00 01 02 03 04 05 06 07 08 09 10 11 12 13 14 15 16 17 18 19 20 21 22 23 24 25 2…" at bounding box center [427, 422] width 34 height 30
select select "7"
click at [410, 407] on select "00 01 02 03 04 05 06 07 08 09 10 11 12 13 14 15 16 17 18 19 20 21 22 23 24 25 2…" at bounding box center [427, 422] width 34 height 30
type input "10:07"
click at [560, 384] on input "12:06" at bounding box center [604, 383] width 201 height 30
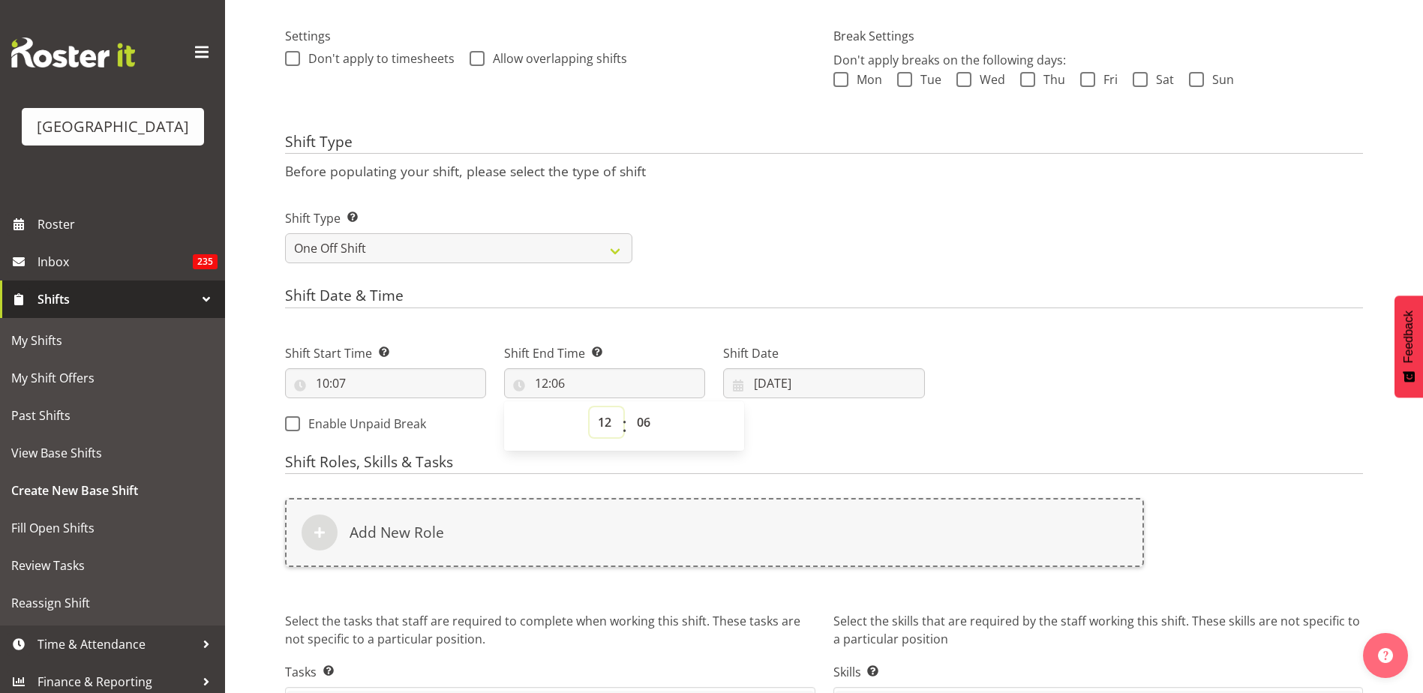
click at [612, 422] on select "00 01 02 03 04 05 06 07 08 09 10 11 12 13 14 15 16 17 18 19 20 21 22 23" at bounding box center [607, 422] width 34 height 30
select select "16"
type input "16:06"
click at [642, 425] on select "00 01 02 03 04 05 06 07 08 09 10 11 12 13 14 15 16 17 18 19 20 21 22 23 24 25 2…" at bounding box center [646, 422] width 34 height 30
select select "0"
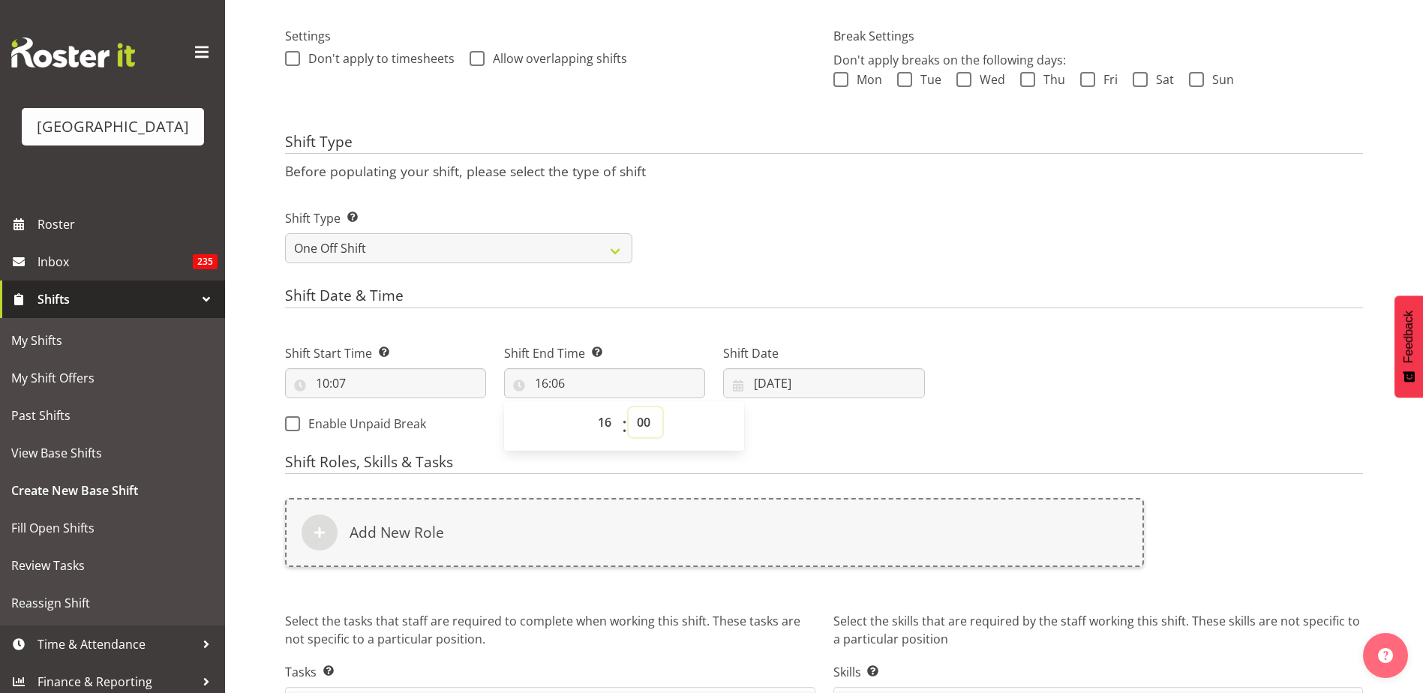
click at [629, 407] on select "00 01 02 03 04 05 06 07 08 09 10 11 12 13 14 15 16 17 18 19 20 21 22 23 24 25 2…" at bounding box center [646, 422] width 34 height 30
type input "16:00"
click at [771, 308] on h4 "Shift Date & Time" at bounding box center [824, 297] width 1078 height 21
click at [770, 377] on input "22/09/2025" at bounding box center [823, 383] width 201 height 30
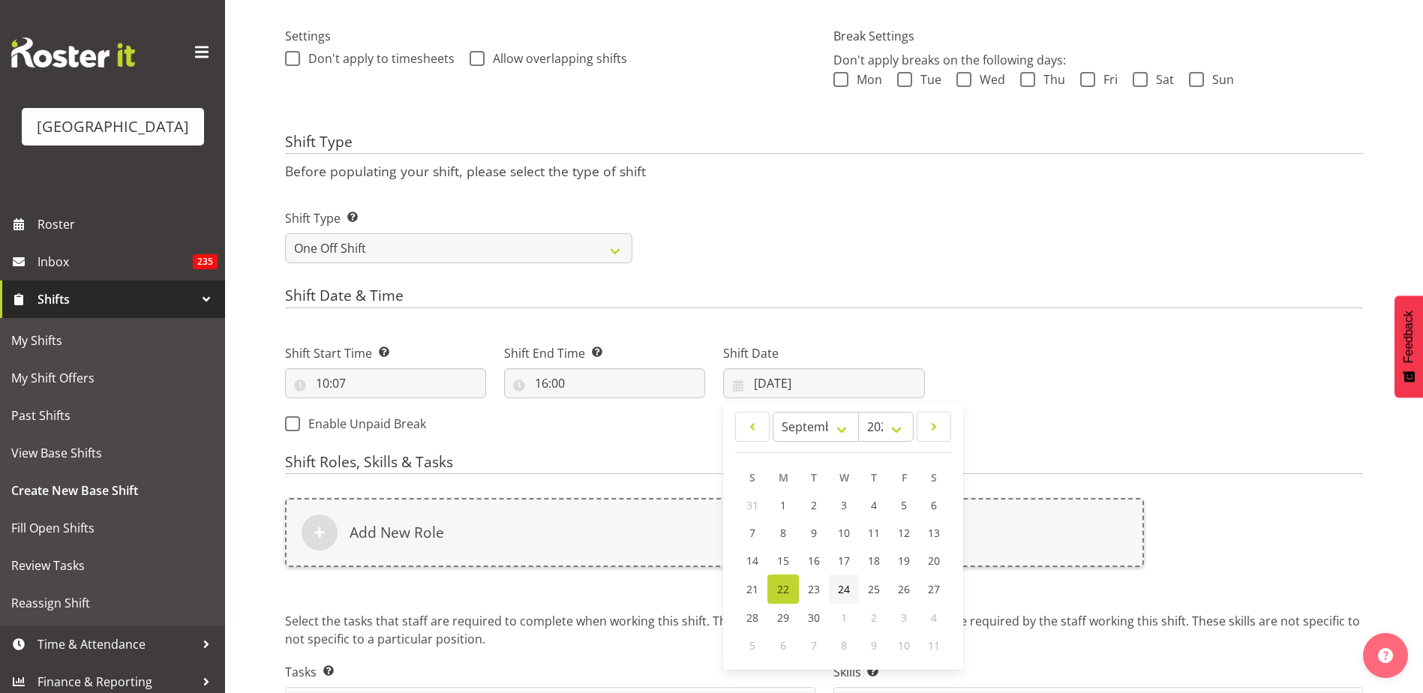
click at [847, 595] on span "24" at bounding box center [844, 589] width 12 height 14
type input "24/09/2025"
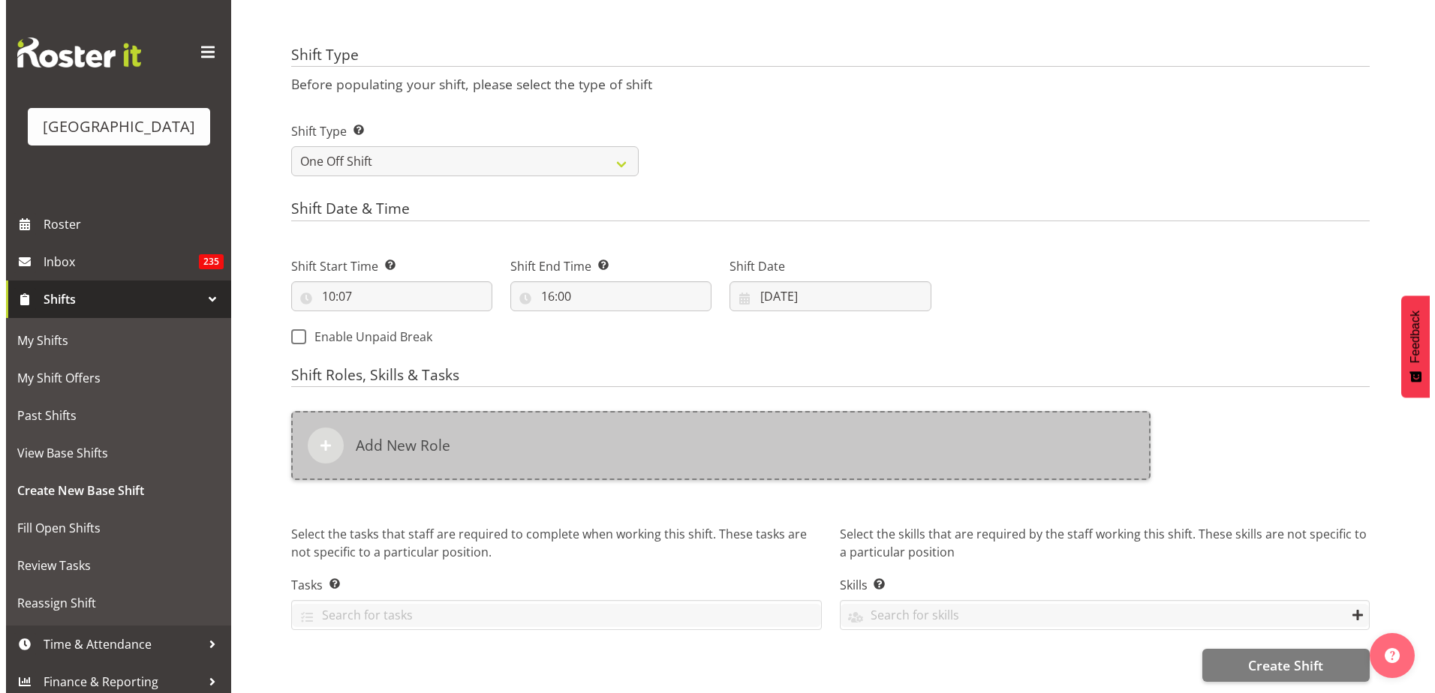
scroll to position [530, 0]
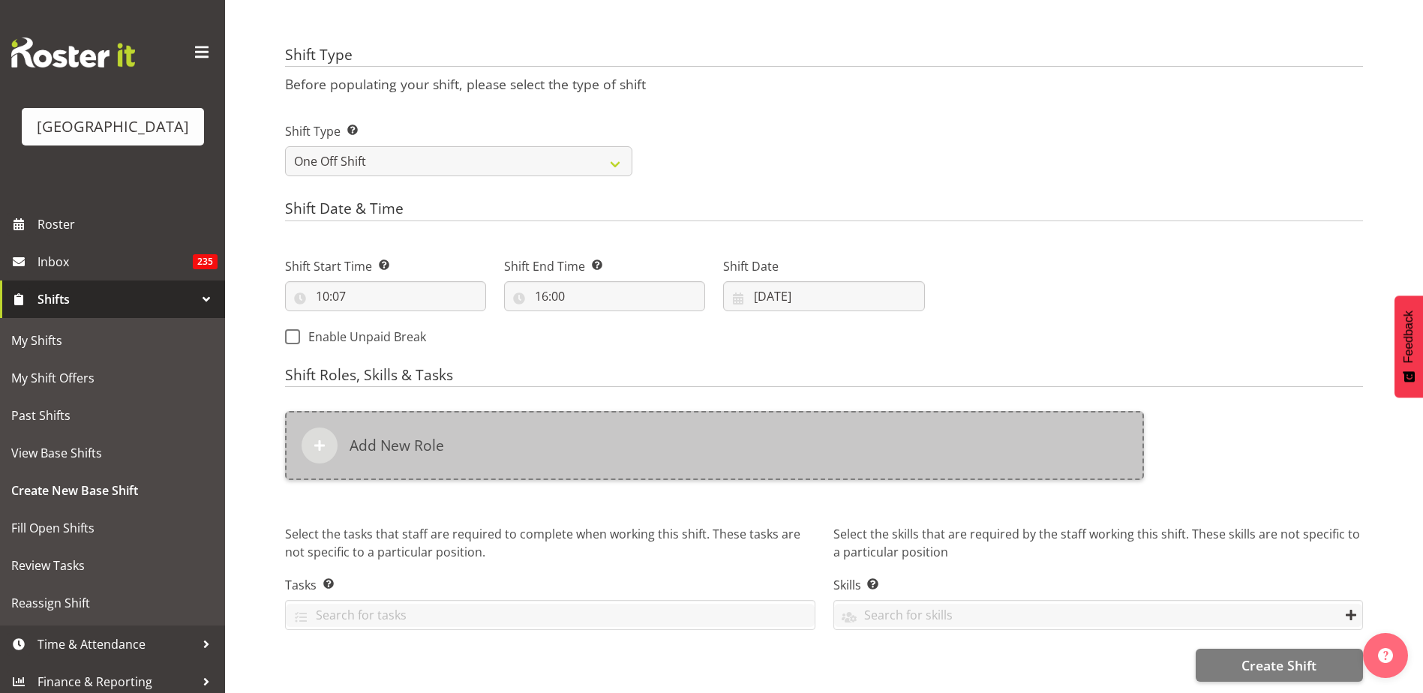
drag, startPoint x: 365, startPoint y: 414, endPoint x: 365, endPoint y: 424, distance: 9.8
click at [365, 424] on div "Add New Role" at bounding box center [714, 445] width 859 height 69
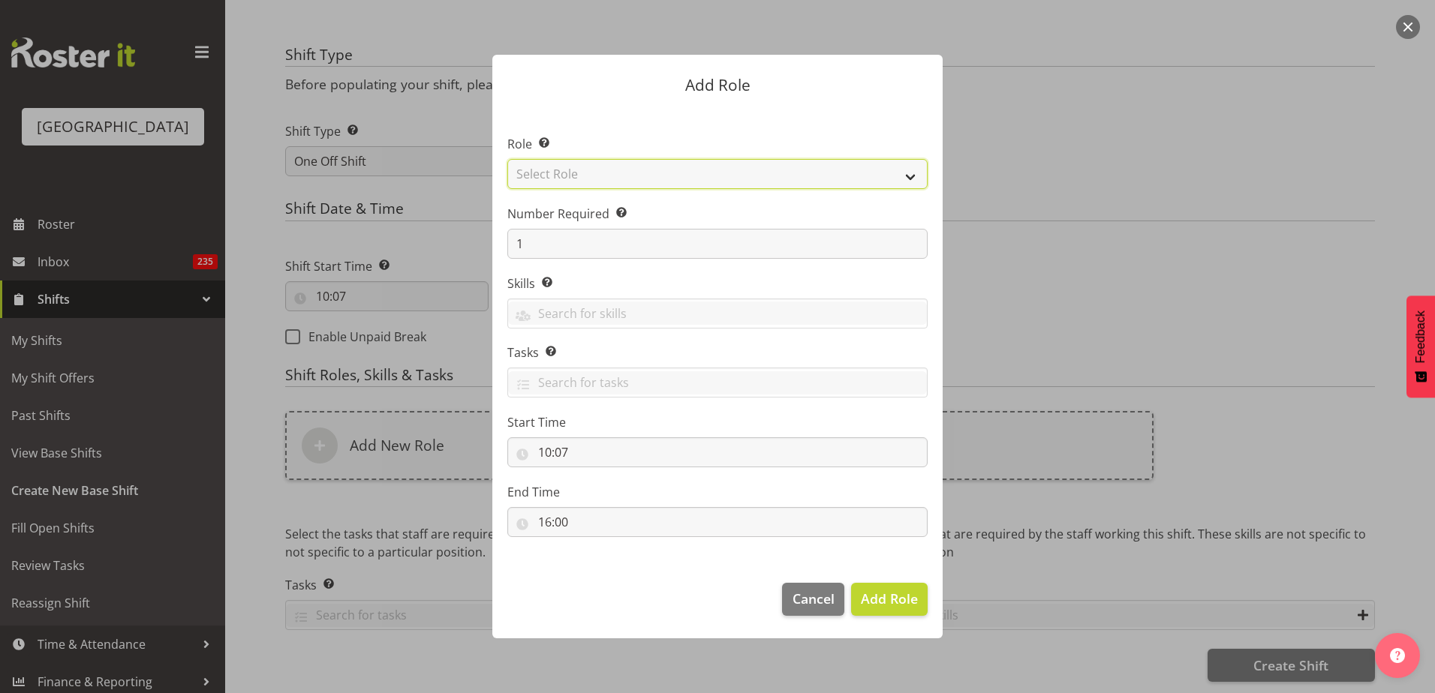
drag, startPoint x: 617, startPoint y: 160, endPoint x: 628, endPoint y: 170, distance: 14.9
click at [617, 160] on select "Select Role Aquatic Customer Services Officer Cleaner - Splash Palace Facilties…" at bounding box center [717, 174] width 420 height 30
select select "96"
click at [507, 159] on select "Select Role Aquatic Customer Services Officer Cleaner - Splash Palace Facilties…" at bounding box center [717, 174] width 420 height 30
click at [563, 450] on input "10:07" at bounding box center [717, 452] width 420 height 30
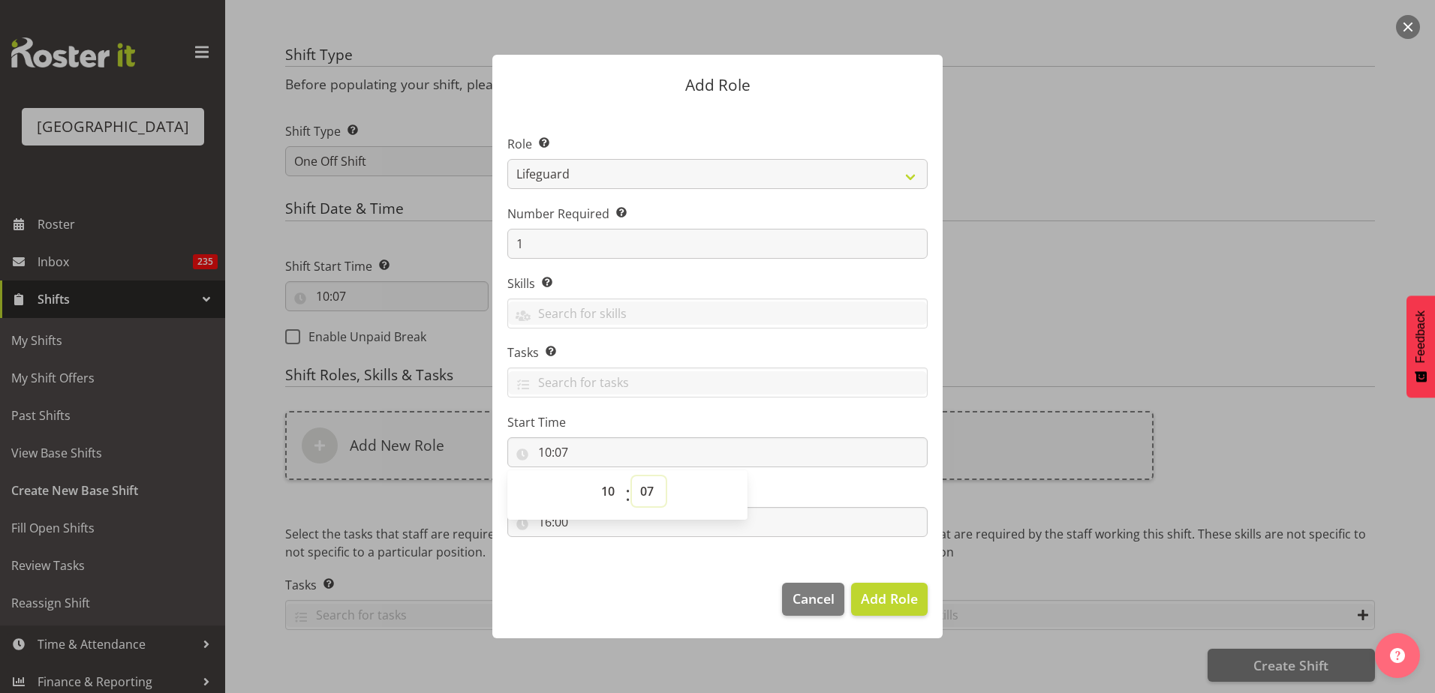
click at [647, 494] on select "00 01 02 03 04 05 06 07 08 09 10 11 12 13 14 15 16 17 18 19 20 21 22 23 24 25 2…" at bounding box center [649, 491] width 34 height 30
select select "8"
click at [632, 476] on select "00 01 02 03 04 05 06 07 08 09 10 11 12 13 14 15 16 17 18 19 20 21 22 23 24 25 2…" at bounding box center [649, 491] width 34 height 30
type input "10:08"
click at [647, 494] on select "00 01 02 03 04 05 06 07 08 09 10 11 12 13 14 15 16 17 18 19 20 21 22 23 24 25 2…" at bounding box center [649, 491] width 34 height 30
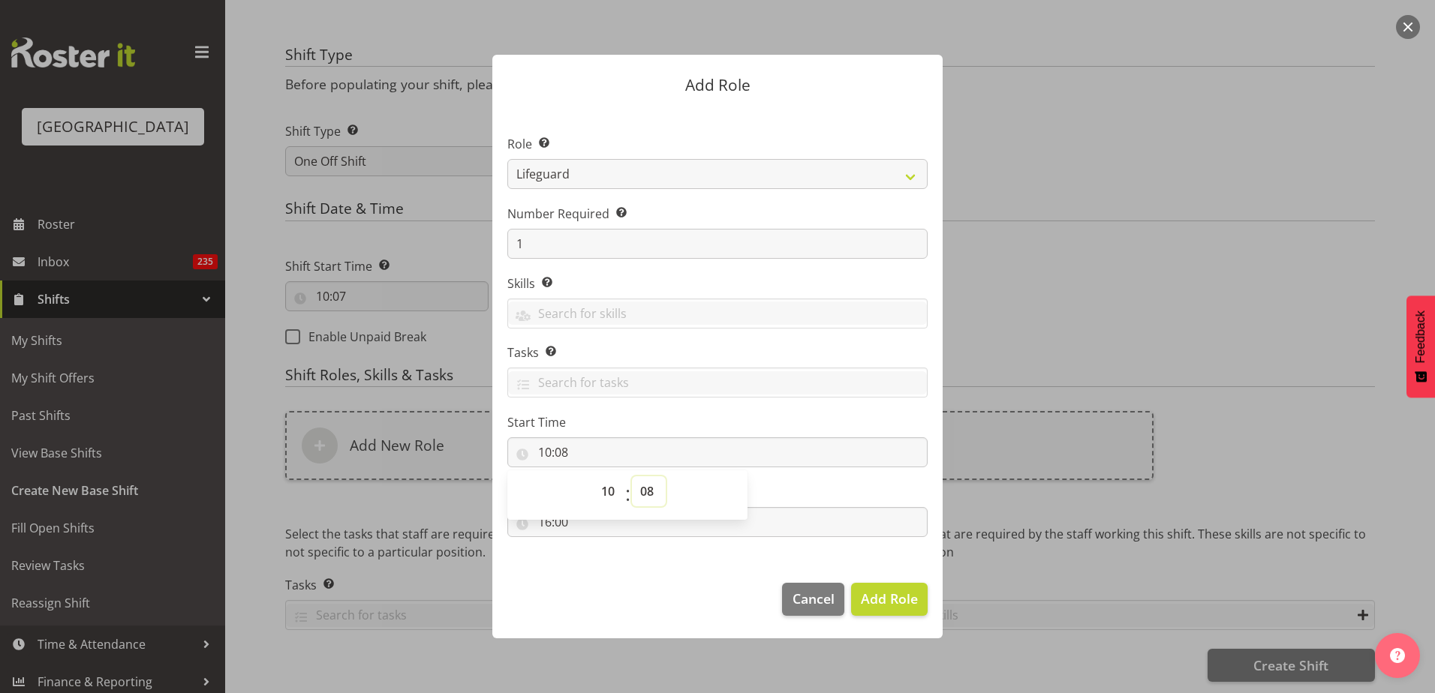
select select "0"
click at [632, 476] on select "00 01 02 03 04 05 06 07 08 09 10 11 12 13 14 15 16 17 18 19 20 21 22 23 24 25 2…" at bounding box center [649, 491] width 34 height 30
type input "10:00"
click at [884, 598] on span "Add Role" at bounding box center [889, 599] width 57 height 18
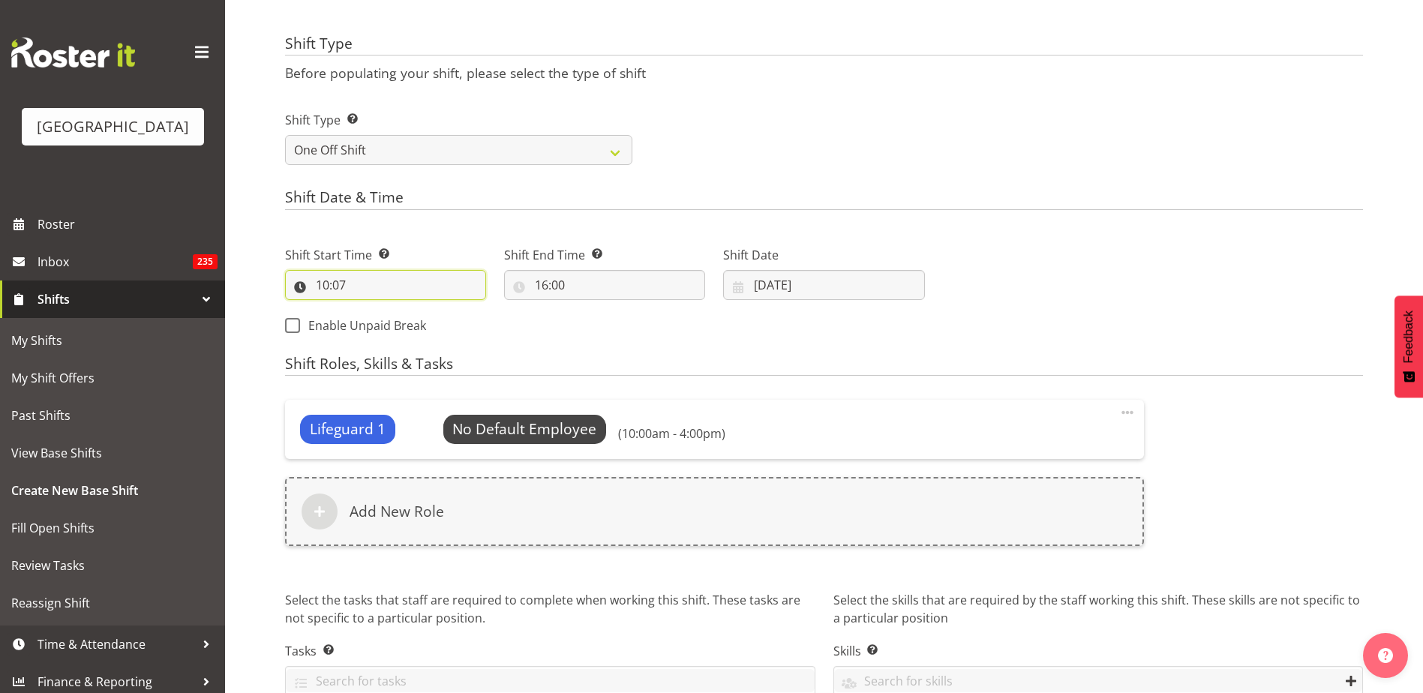
click at [323, 281] on input "10:07" at bounding box center [385, 285] width 201 height 30
click at [422, 324] on select "00 01 02 03 04 05 06 07 08 09 10 11 12 13 14 15 16 17 18 19 20 21 22 23 24 25 2…" at bounding box center [427, 324] width 34 height 30
select select "0"
click at [410, 309] on select "00 01 02 03 04 05 06 07 08 09 10 11 12 13 14 15 16 17 18 19 20 21 22 23 24 25 2…" at bounding box center [427, 324] width 34 height 30
type input "10:00"
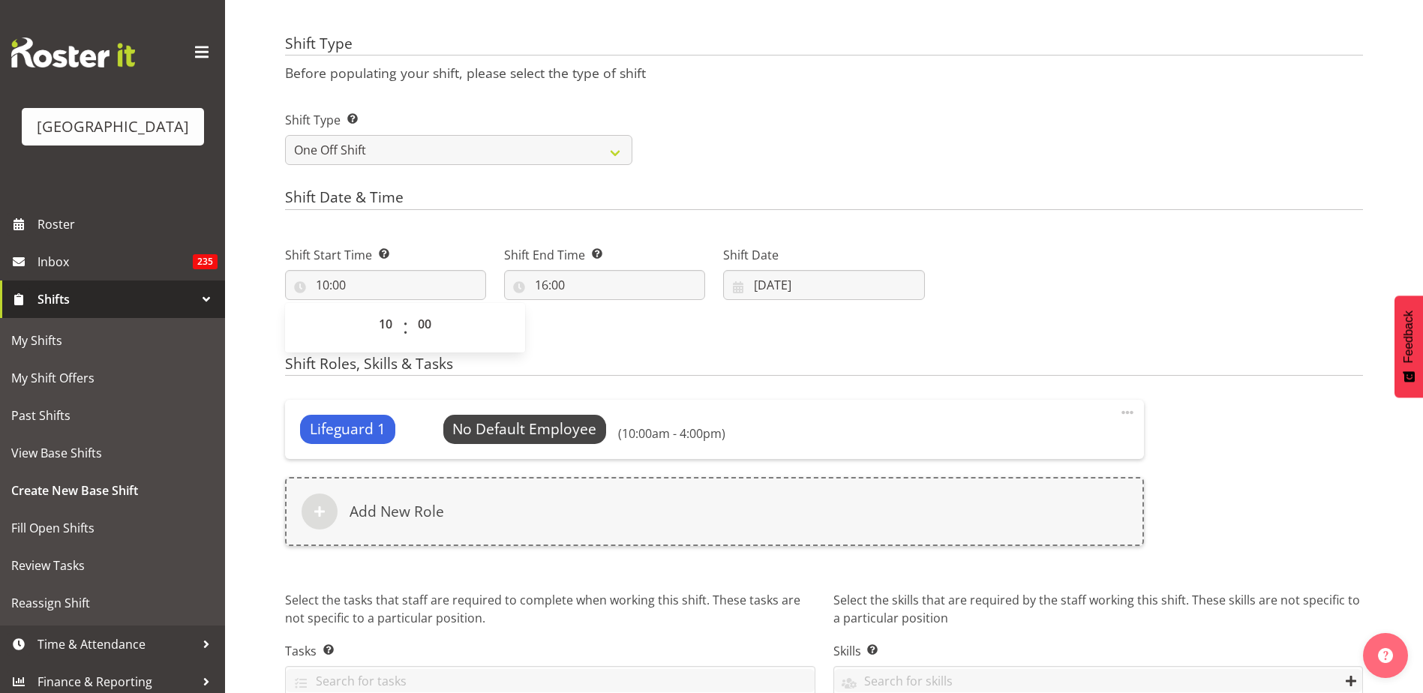
click at [765, 190] on h4 "Shift Date & Time" at bounding box center [824, 199] width 1078 height 21
click at [545, 428] on span "Select Employee" at bounding box center [525, 430] width 112 height 22
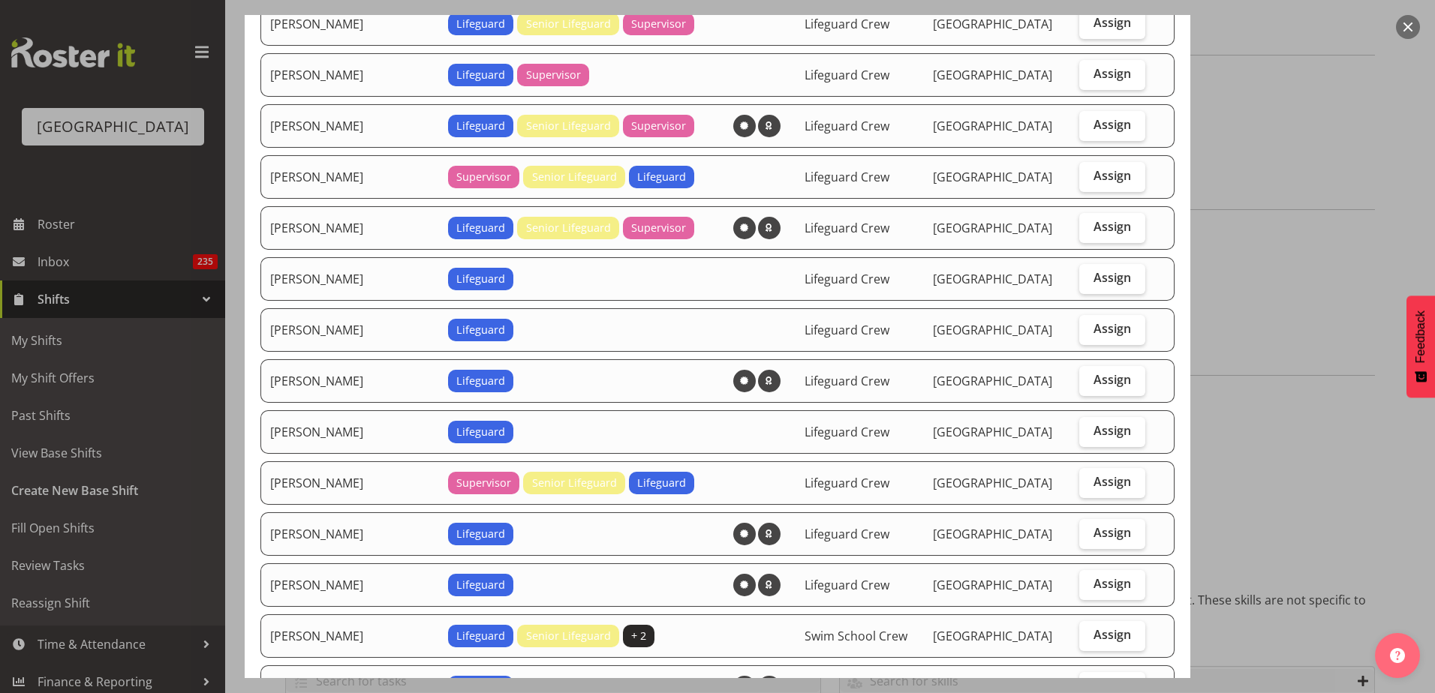
scroll to position [600, 0]
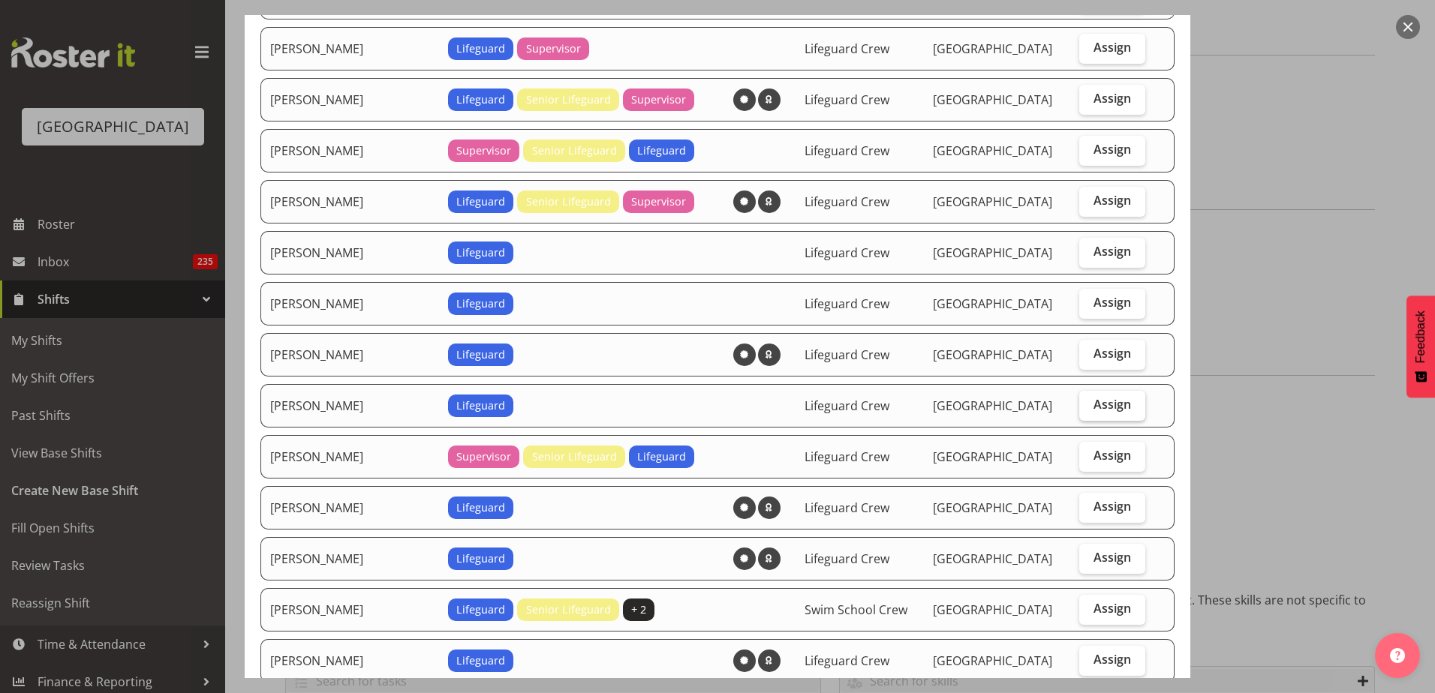
click at [1113, 409] on span "Assign" at bounding box center [1112, 404] width 38 height 15
click at [1089, 409] on input "Assign" at bounding box center [1084, 405] width 10 height 10
checkbox input "true"
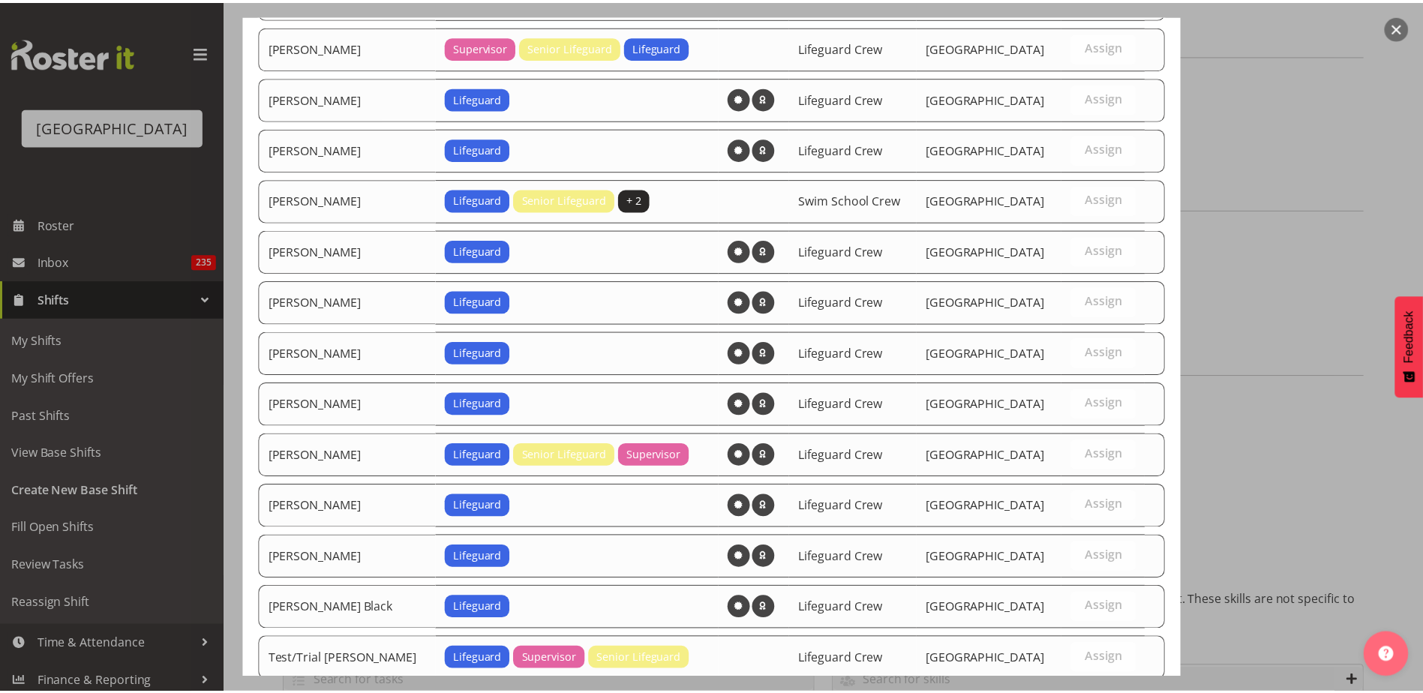
scroll to position [1107, 0]
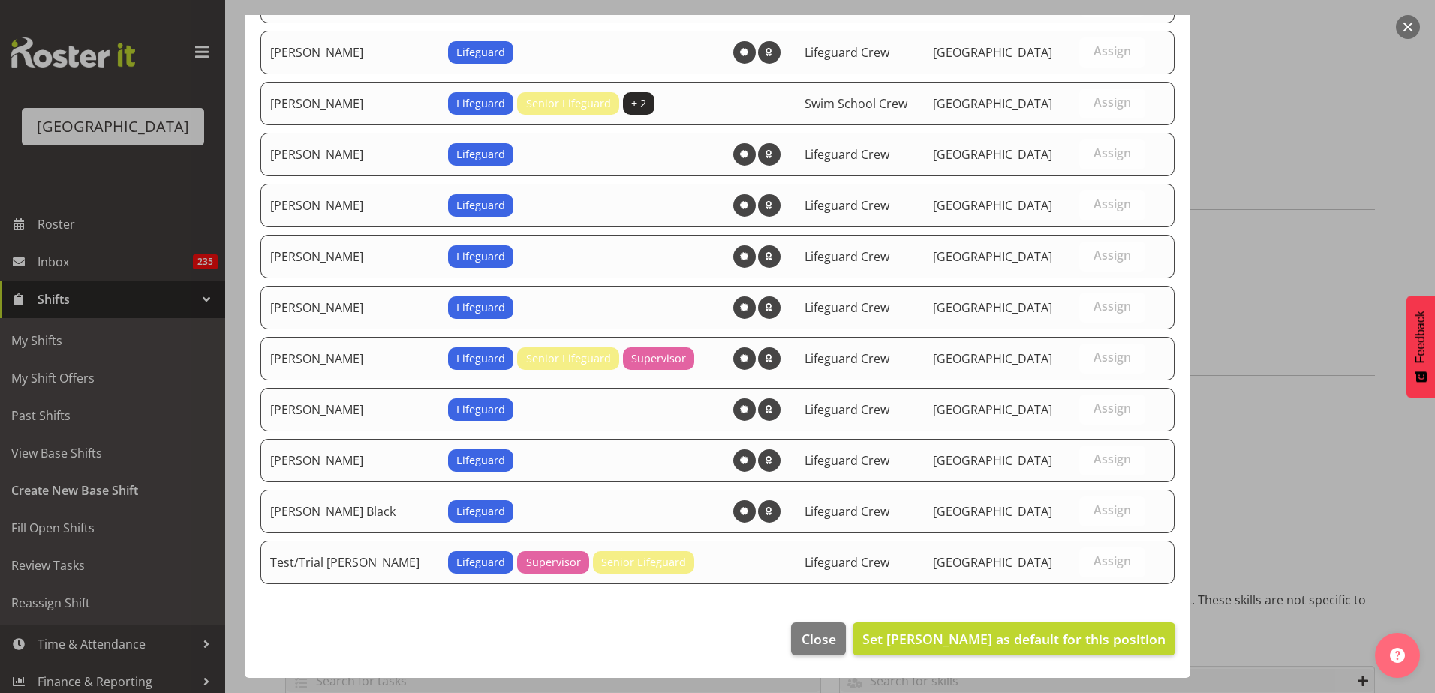
click at [1056, 621] on footer "Close Set Lachie Shepherd as default for this position" at bounding box center [717, 643] width 945 height 71
click at [1059, 636] on span "Set Lachie Shepherd as default for this position" at bounding box center [1013, 639] width 303 height 18
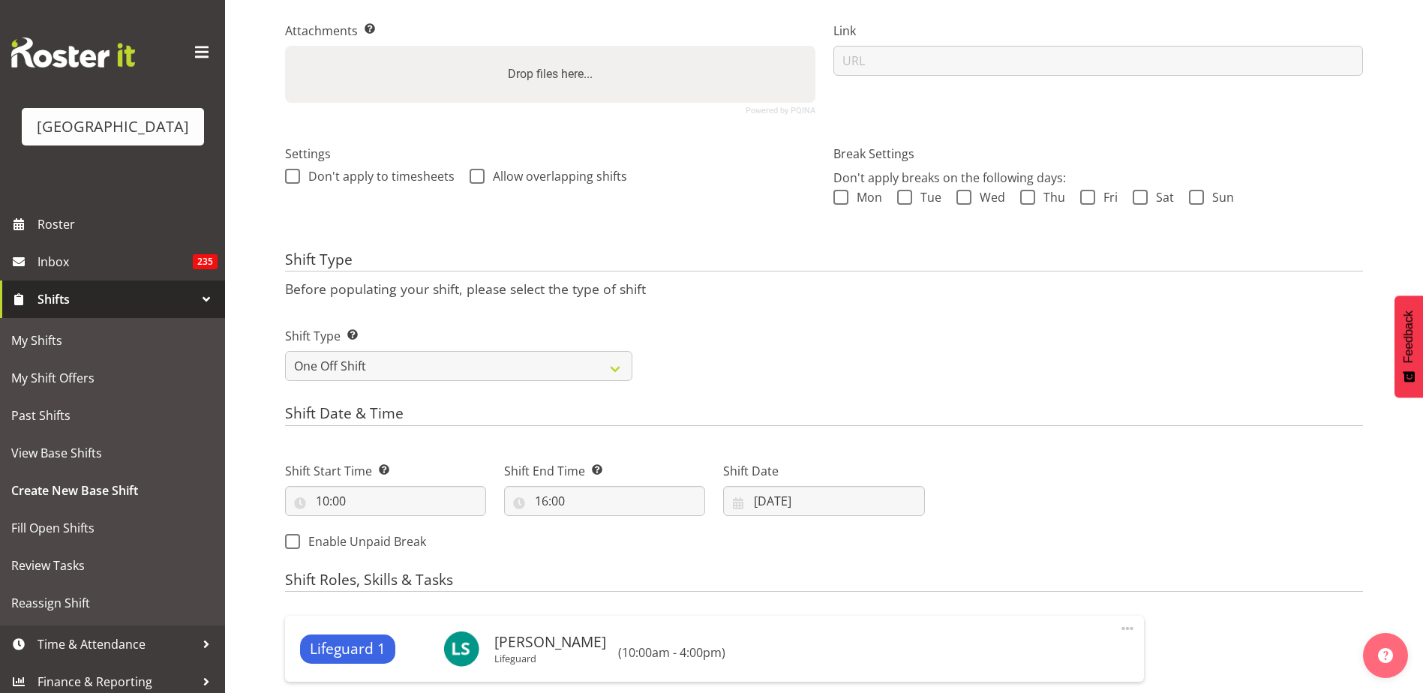
scroll to position [614, 0]
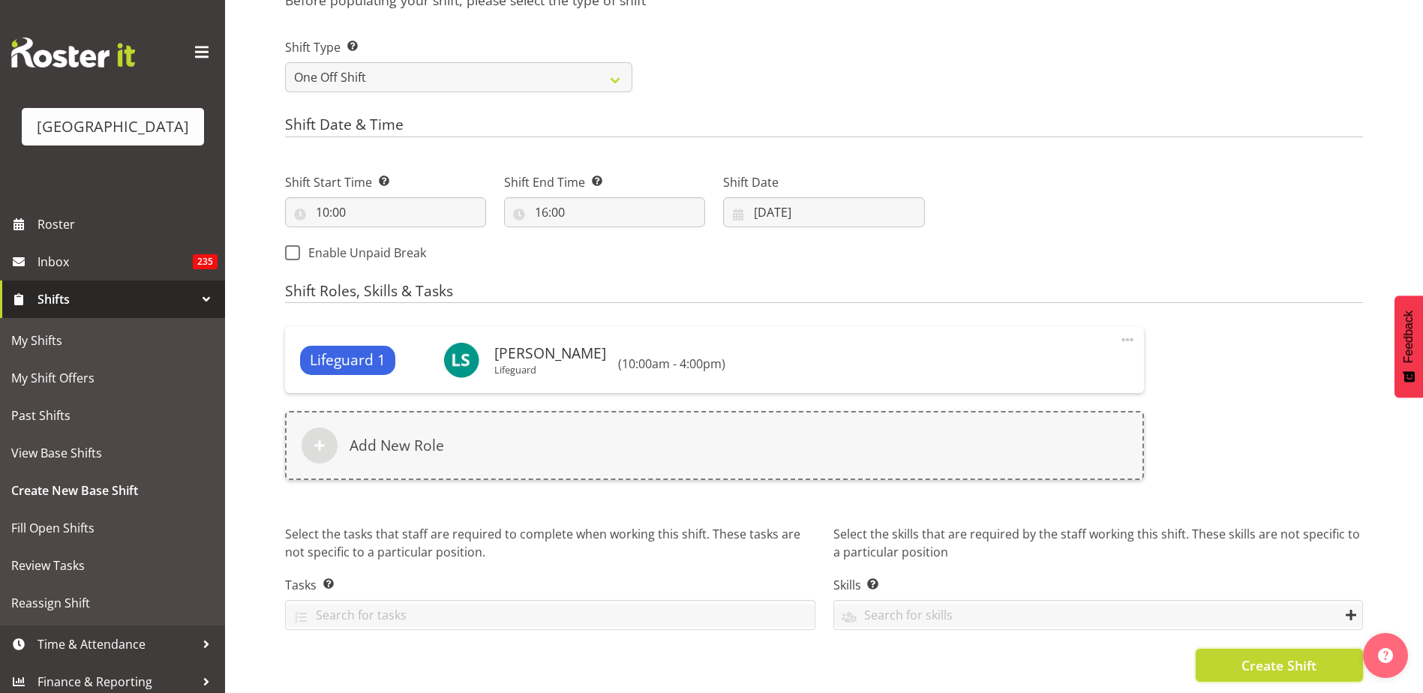
click at [1265, 656] on span "Create Shift" at bounding box center [1279, 666] width 75 height 20
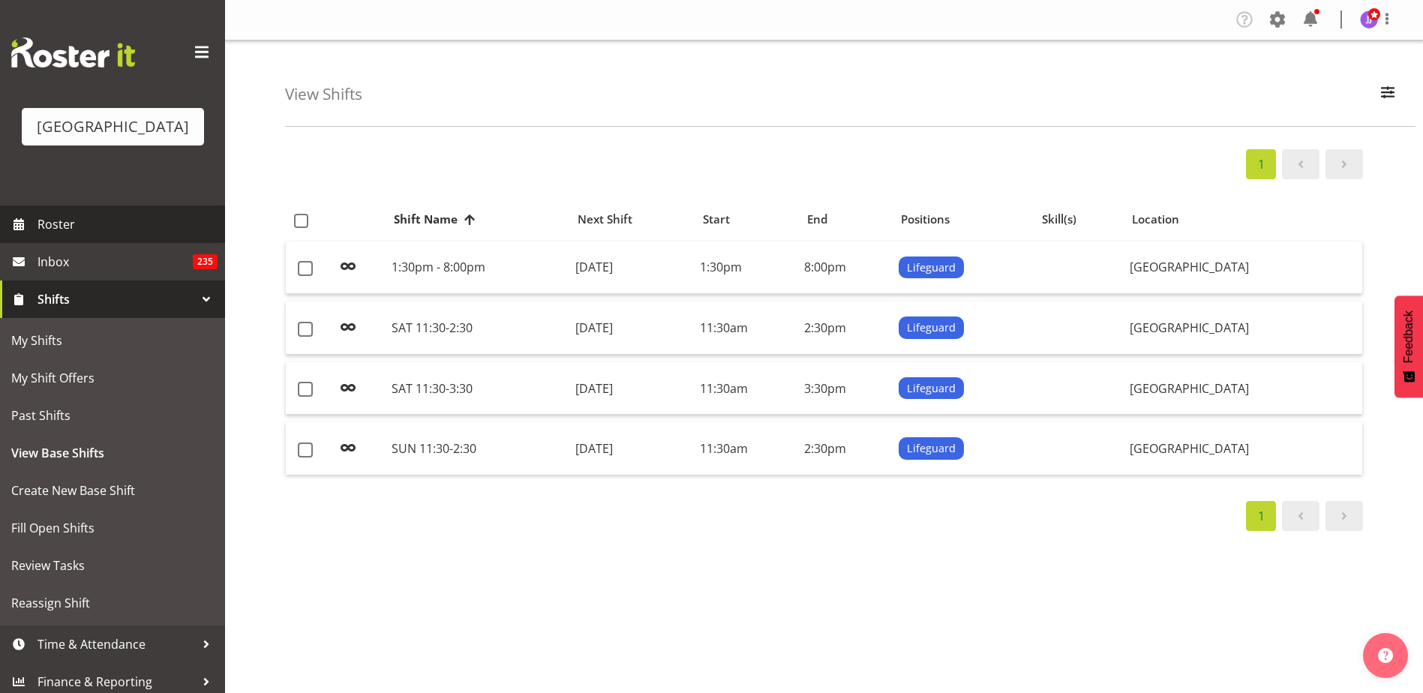
click at [62, 236] on link "Roster" at bounding box center [112, 225] width 225 height 38
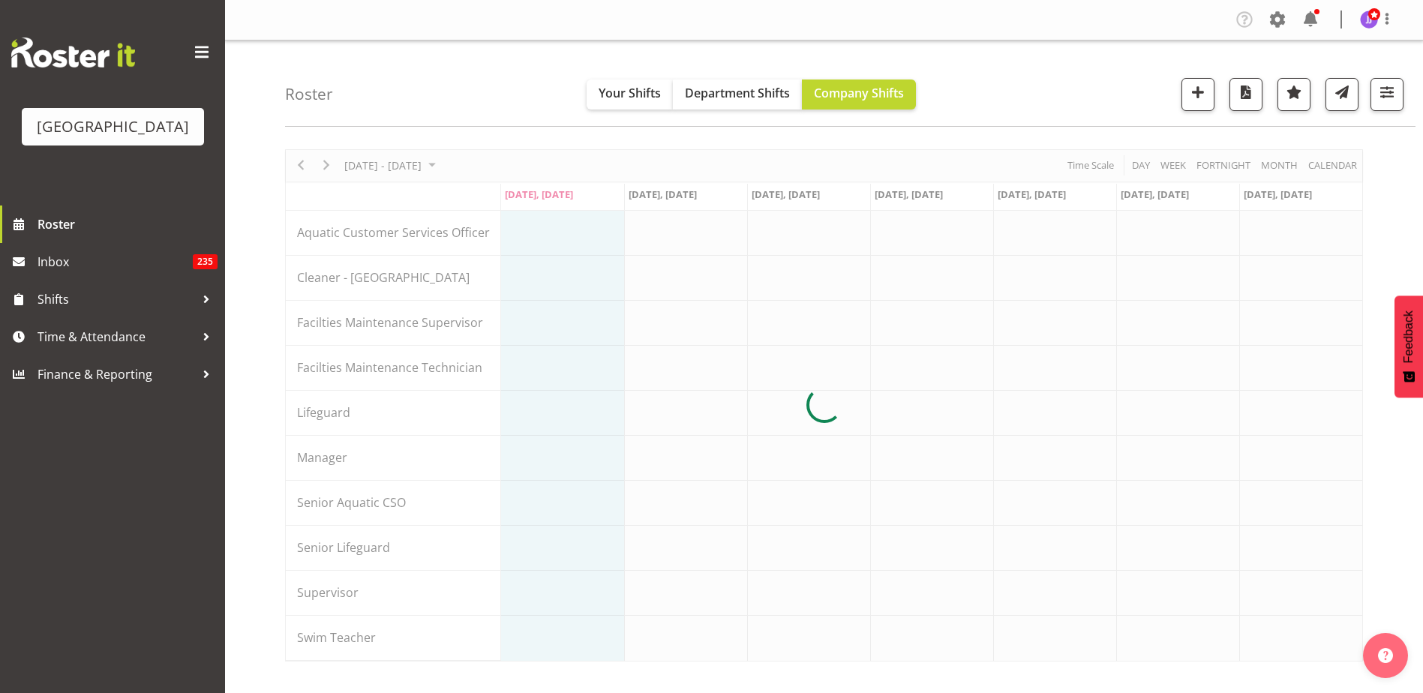
scroll to position [45, 0]
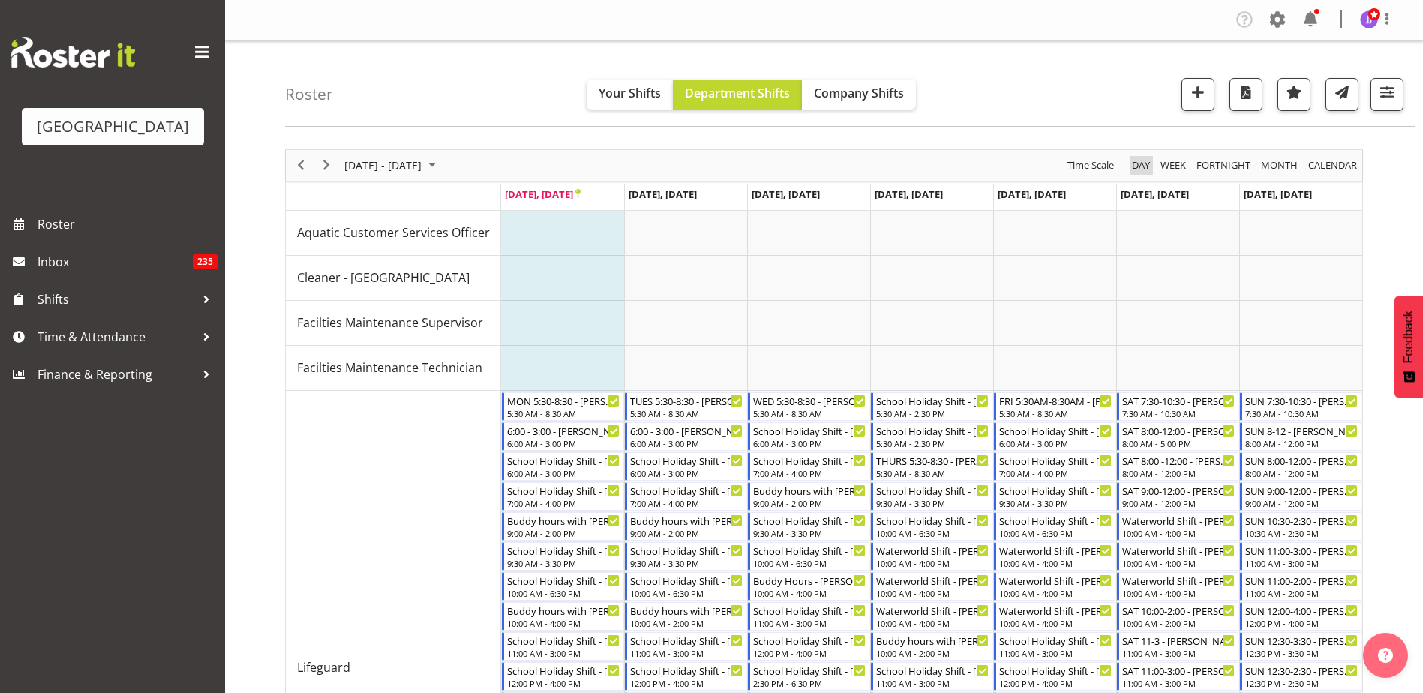
click at [1145, 162] on span "Day" at bounding box center [1141, 165] width 21 height 19
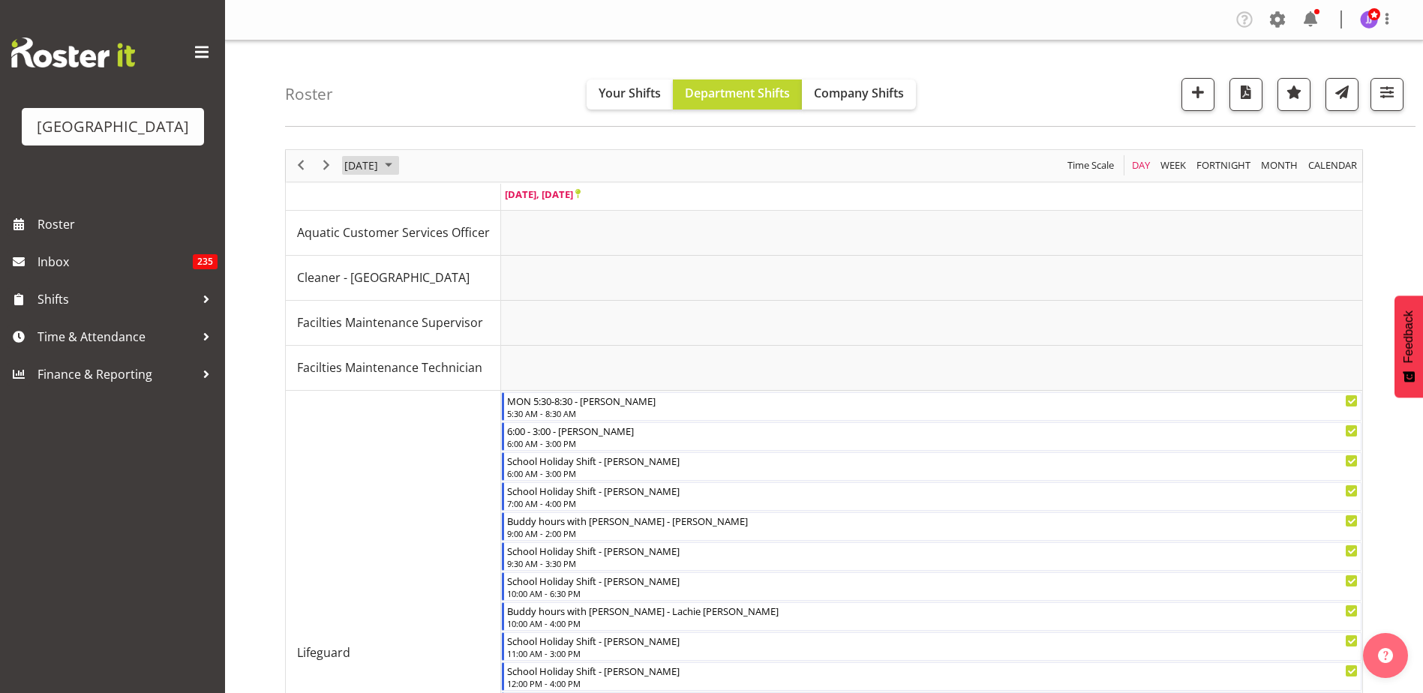
click at [380, 165] on span "[DATE]" at bounding box center [361, 165] width 37 height 19
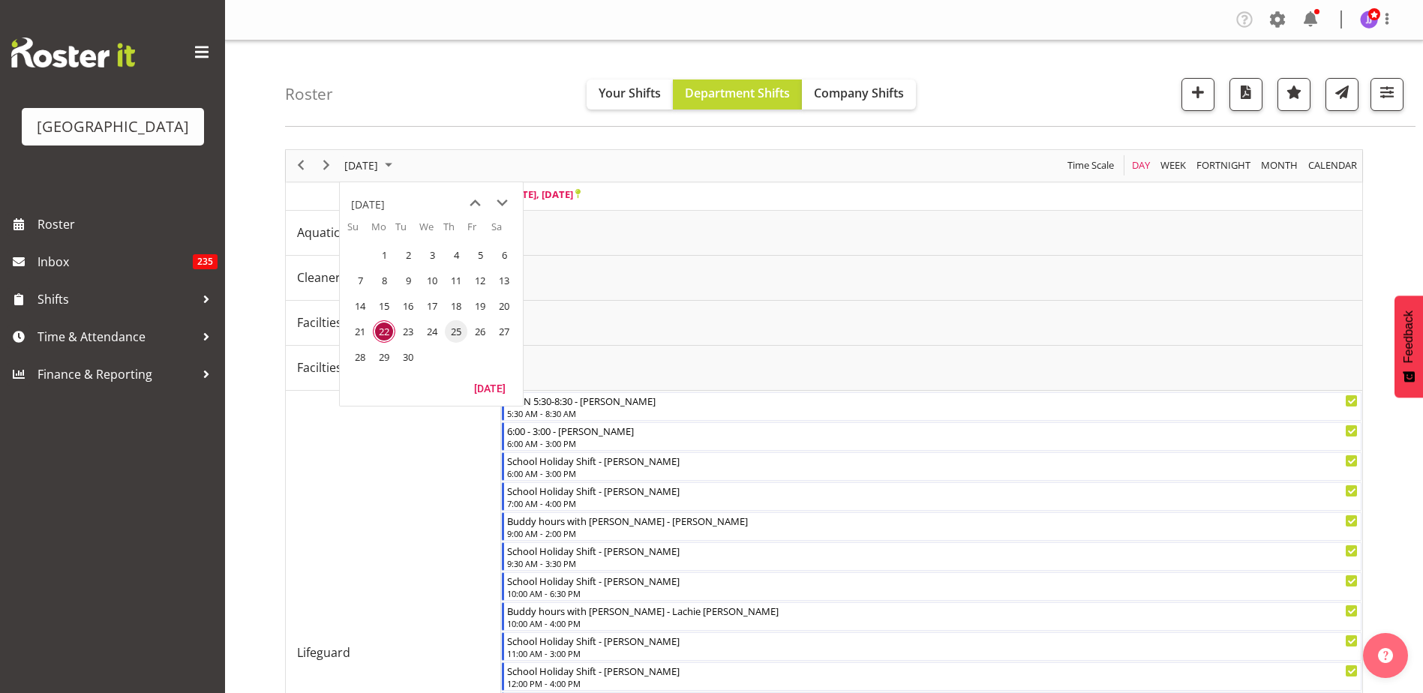
click at [446, 335] on span "25" at bounding box center [456, 331] width 23 height 23
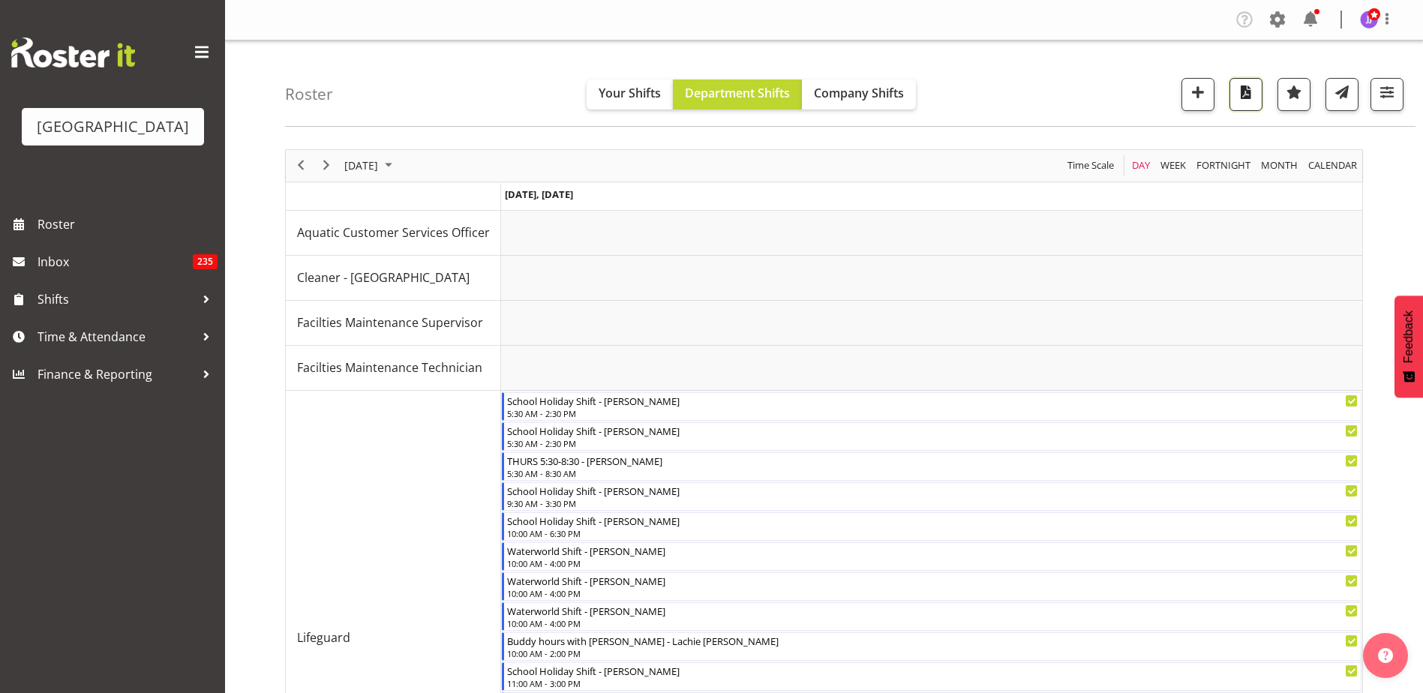
click at [1248, 90] on span "button" at bounding box center [1247, 93] width 20 height 20
click at [328, 168] on span "Next" at bounding box center [326, 165] width 18 height 19
click at [1258, 95] on button "button" at bounding box center [1246, 94] width 33 height 33
click at [329, 164] on span "Next" at bounding box center [326, 165] width 18 height 19
click at [1252, 98] on span "button" at bounding box center [1247, 93] width 20 height 20
